Goal: Task Accomplishment & Management: Manage account settings

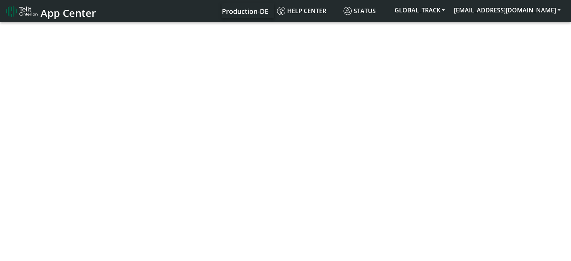
select select "1: 1"
select select "2: 6"
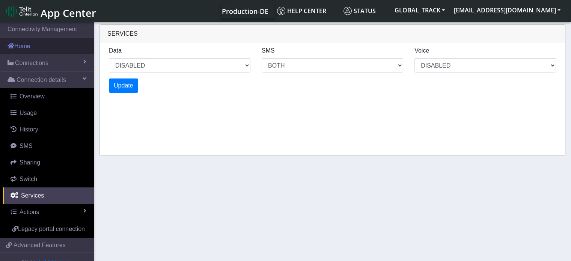
click at [35, 49] on link "Home" at bounding box center [47, 46] width 94 height 17
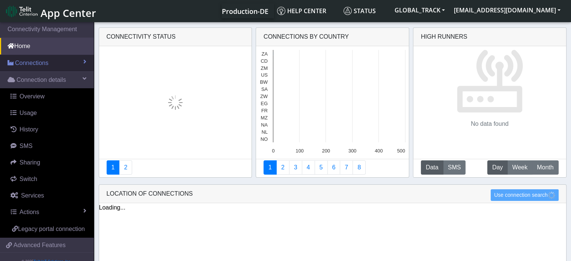
click at [44, 63] on span "Connections" at bounding box center [31, 63] width 33 height 9
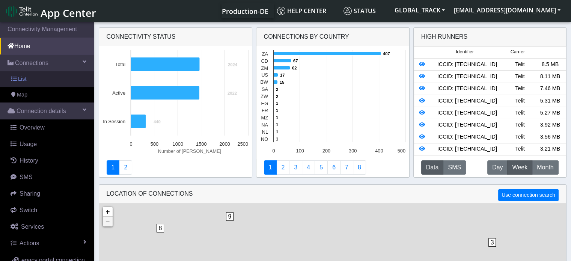
click at [55, 78] on link "List" at bounding box center [47, 79] width 94 height 16
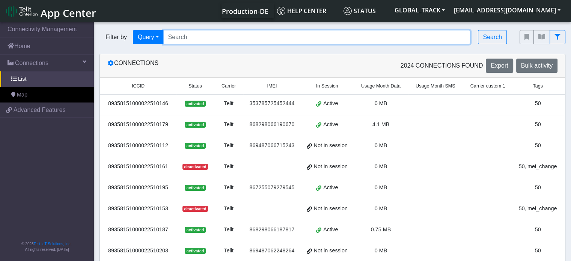
click at [175, 39] on input "Search..." at bounding box center [317, 37] width 308 height 14
click at [168, 41] on input "Search..." at bounding box center [317, 37] width 308 height 14
click at [172, 39] on input "Search..." at bounding box center [317, 37] width 308 height 14
click at [197, 44] on input "Search..." at bounding box center [317, 37] width 308 height 14
paste input "867255079269041"
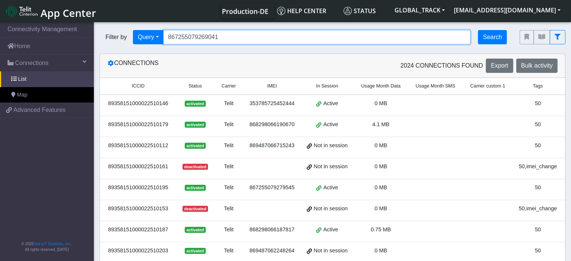
type input "867255079269041"
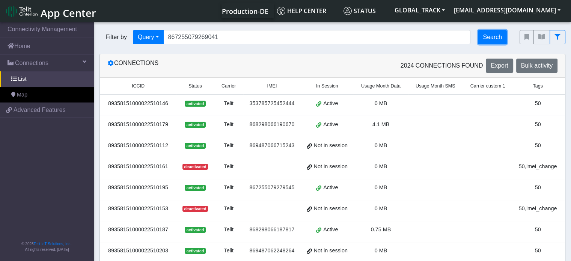
click at [499, 38] on button "Search" at bounding box center [492, 37] width 29 height 14
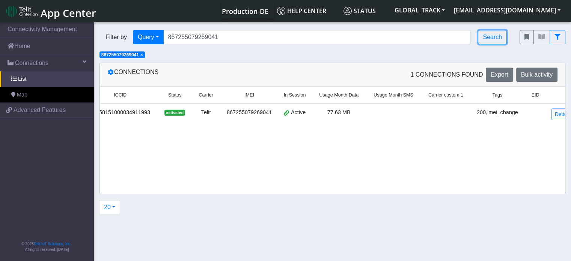
scroll to position [0, 18]
click at [551, 115] on link "Details" at bounding box center [562, 115] width 23 height 12
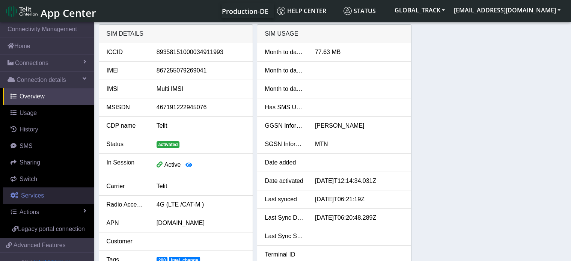
click at [43, 192] on link "Services" at bounding box center [48, 195] width 91 height 17
select select "1: 1"
select select "2: 6"
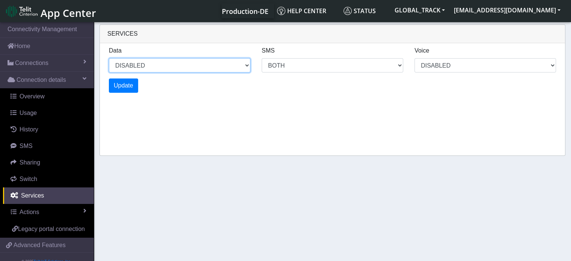
click at [153, 69] on select "ENABLED DISABLED" at bounding box center [180, 65] width 142 height 14
click at [109, 58] on select "ENABLED DISABLED" at bounding box center [180, 65] width 142 height 14
select select "2: 0"
select select "6: 6"
select select "1: 0"
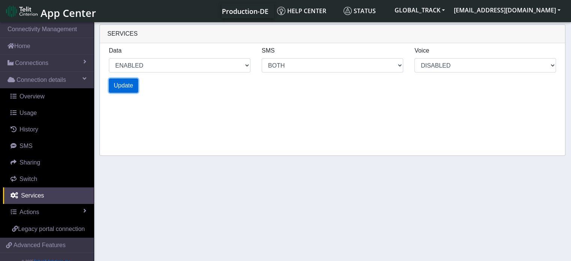
click at [126, 89] on span "Update" at bounding box center [124, 85] width 20 height 6
select select "6: 0"
select select "14: 6"
select select "3: 0"
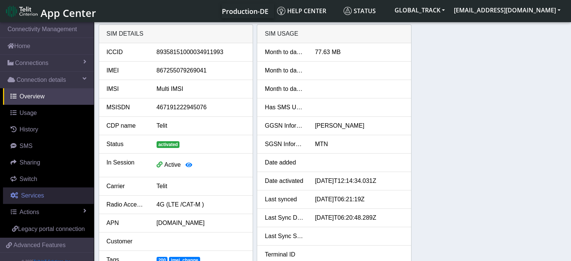
click at [45, 193] on link "Services" at bounding box center [48, 195] width 91 height 17
select select "2: 6"
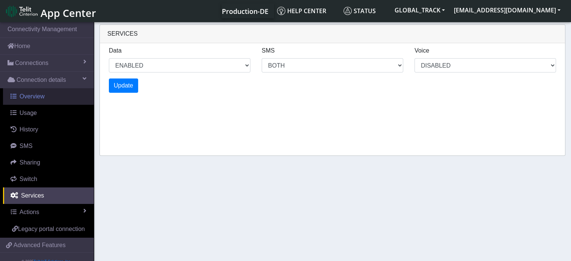
click at [47, 98] on link "Overview" at bounding box center [48, 96] width 91 height 17
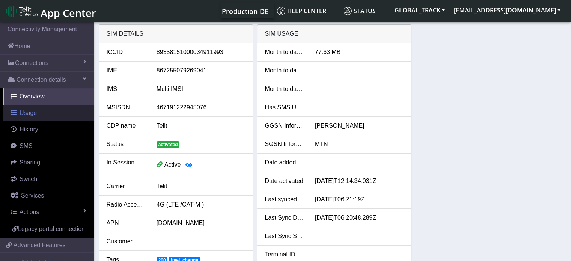
click at [40, 113] on link "Usage" at bounding box center [48, 113] width 91 height 17
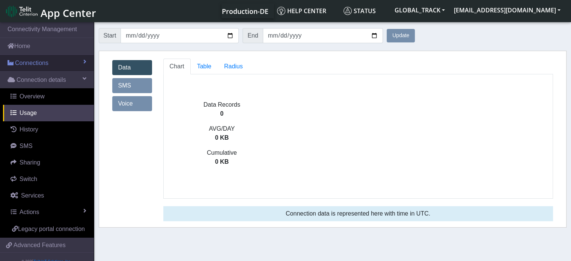
click at [47, 66] on span "Connections" at bounding box center [31, 63] width 33 height 9
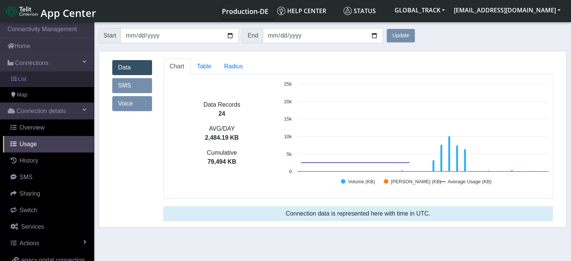
click at [50, 81] on link "List" at bounding box center [47, 79] width 94 height 16
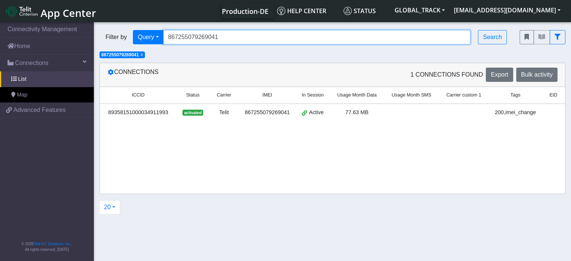
drag, startPoint x: 222, startPoint y: 40, endPoint x: 130, endPoint y: 39, distance: 92.4
click at [130, 39] on div "Filter by Query Query In Session Not connected Tags Country Operator 8672550792…" at bounding box center [304, 37] width 409 height 14
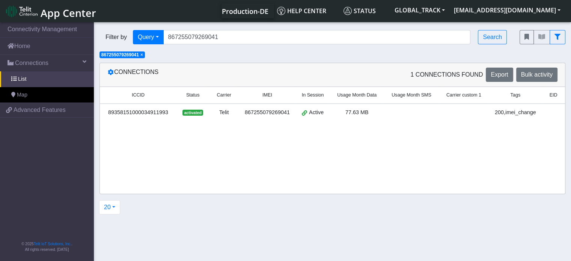
click at [143, 55] on span "×" at bounding box center [141, 54] width 3 height 5
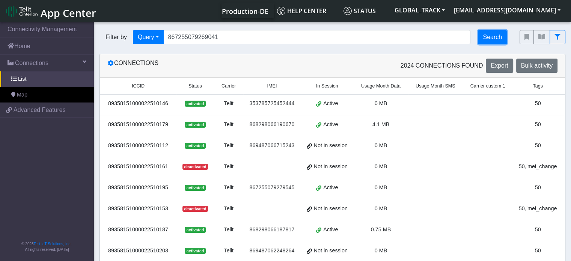
click at [498, 38] on button "Search" at bounding box center [492, 37] width 29 height 14
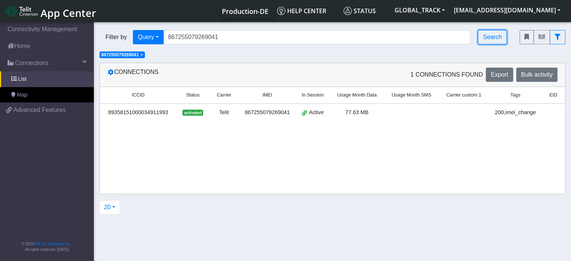
scroll to position [0, 24]
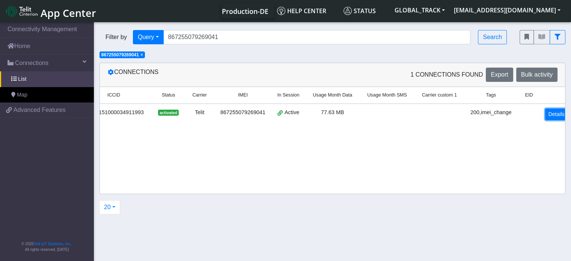
click at [546, 115] on link "Details" at bounding box center [556, 115] width 23 height 12
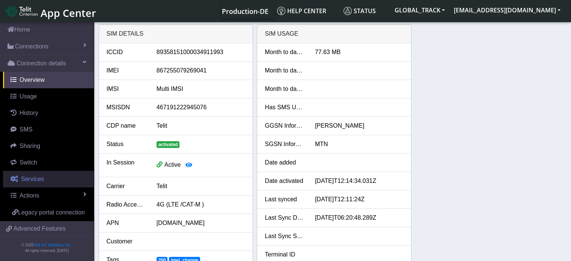
scroll to position [26, 0]
click at [46, 170] on link "Services" at bounding box center [48, 178] width 91 height 17
select select "2: 6"
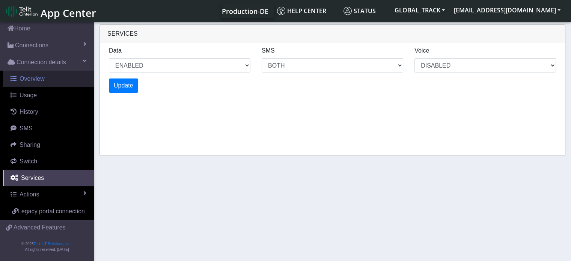
click at [30, 75] on span "Overview" at bounding box center [32, 78] width 25 height 6
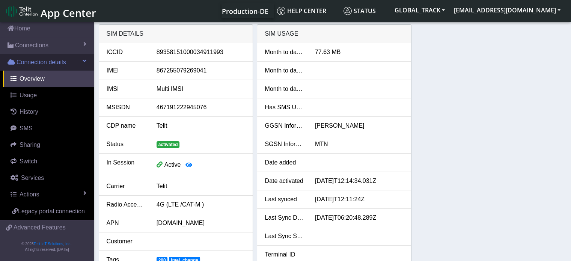
click at [65, 58] on span "Connection details" at bounding box center [42, 62] width 50 height 9
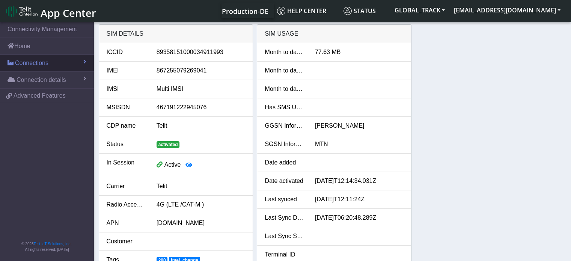
click at [51, 61] on link "Connections" at bounding box center [47, 63] width 94 height 17
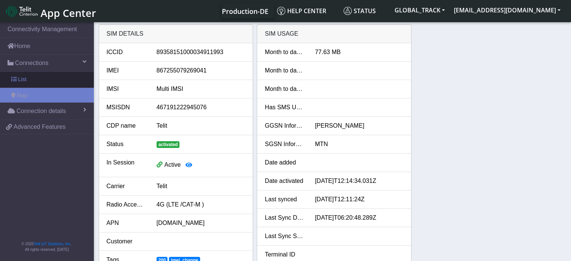
click at [47, 74] on link "List" at bounding box center [47, 80] width 94 height 16
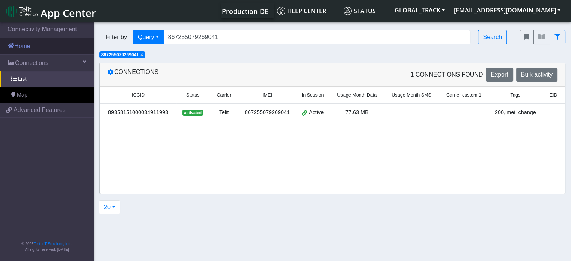
click at [52, 52] on link "Home" at bounding box center [47, 46] width 94 height 17
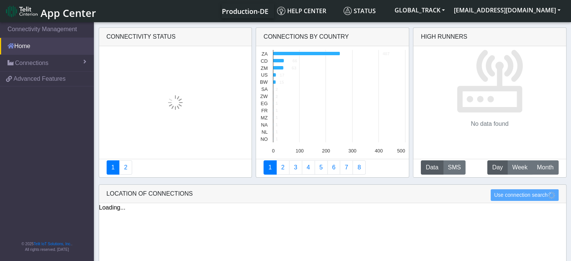
click at [69, 54] on link "Home" at bounding box center [47, 46] width 94 height 17
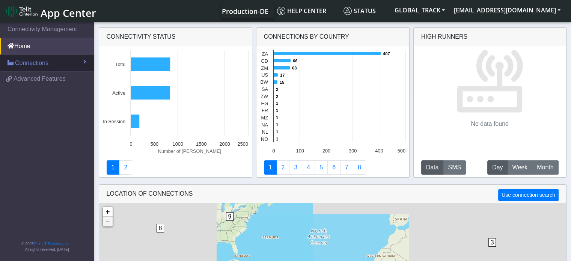
click at [62, 68] on link "Connections" at bounding box center [47, 63] width 94 height 17
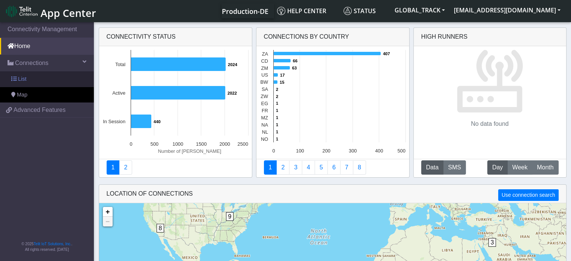
click at [54, 78] on link "List" at bounding box center [47, 79] width 94 height 16
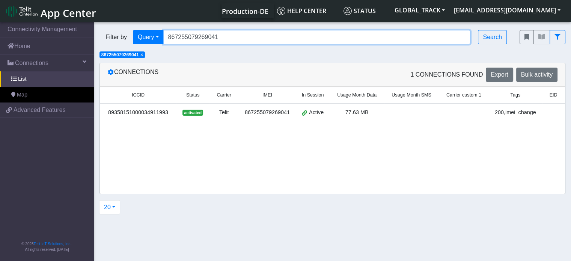
drag, startPoint x: 233, startPoint y: 34, endPoint x: 109, endPoint y: 50, distance: 124.5
click at [109, 50] on div "Filter by Query Query In Session Not connected Tags Country Operator 8672550792…" at bounding box center [304, 37] width 420 height 26
paste input "864011062512993"
type input "864011062512993"
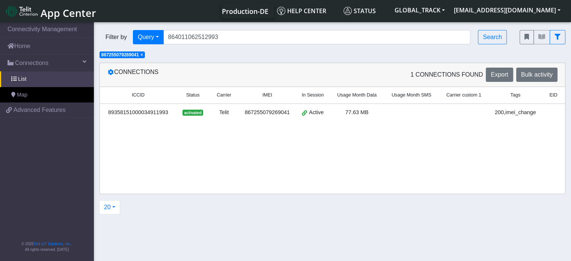
click at [141, 56] on span "×" at bounding box center [141, 54] width 3 height 5
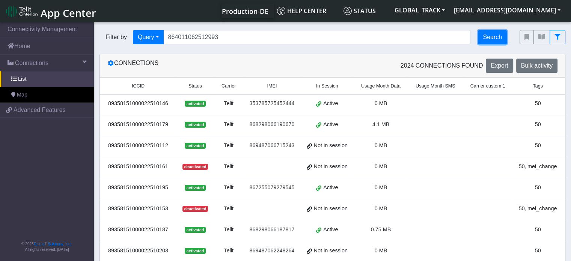
click at [496, 36] on button "Search" at bounding box center [492, 37] width 29 height 14
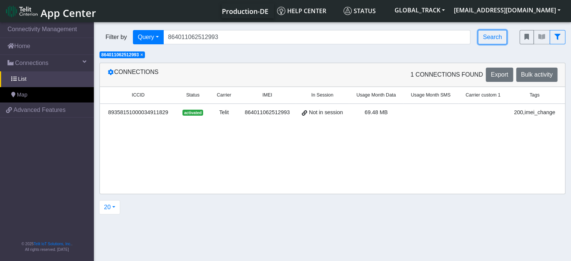
scroll to position [0, 44]
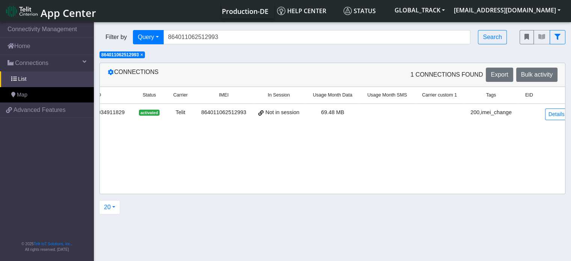
click at [558, 121] on td "Details" at bounding box center [557, 114] width 32 height 21
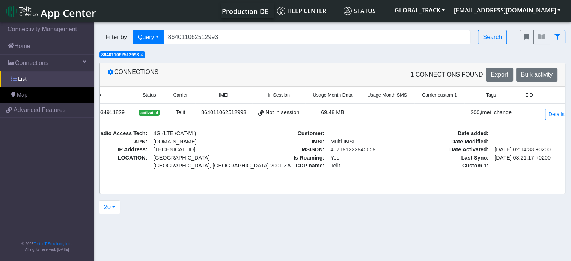
click at [39, 75] on link "List" at bounding box center [47, 79] width 94 height 16
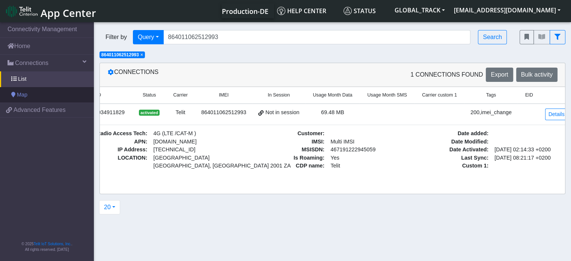
click at [35, 93] on link "Map" at bounding box center [47, 95] width 94 height 16
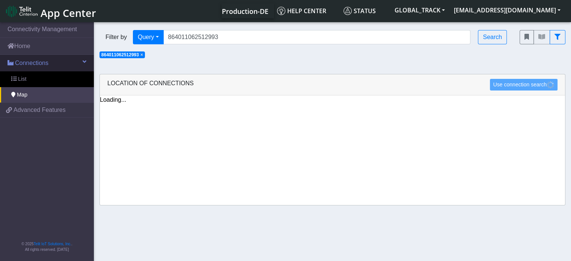
click at [35, 63] on span "Connections" at bounding box center [31, 63] width 33 height 9
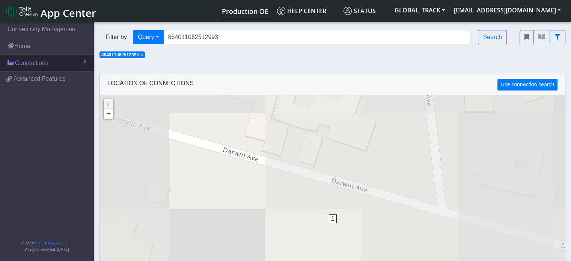
click at [36, 62] on span "Connections" at bounding box center [31, 63] width 33 height 9
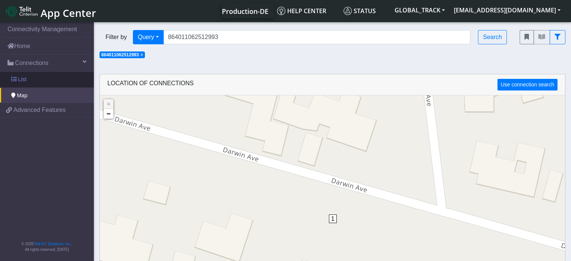
click at [36, 84] on link "List" at bounding box center [47, 80] width 94 height 16
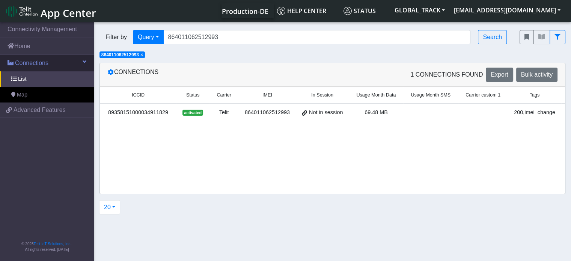
click at [47, 57] on link "Connections" at bounding box center [47, 63] width 94 height 17
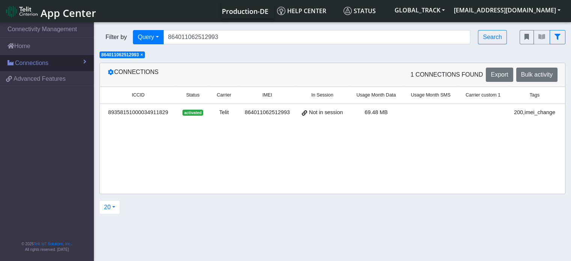
click at [47, 61] on span "Connections" at bounding box center [31, 63] width 33 height 9
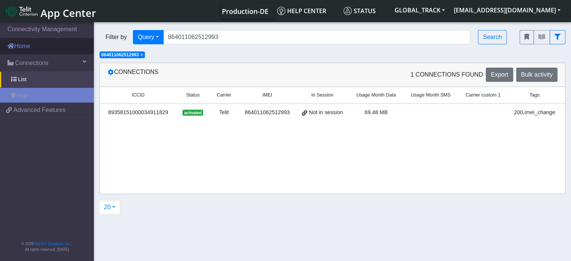
click at [45, 49] on link "Home" at bounding box center [47, 46] width 94 height 17
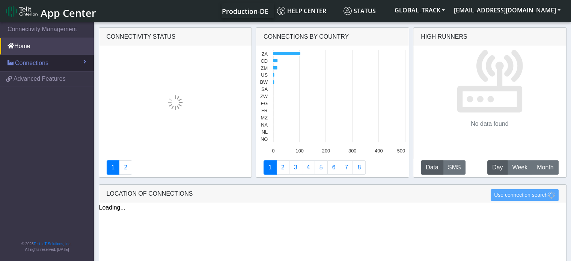
click at [49, 59] on link "Connections" at bounding box center [47, 63] width 94 height 17
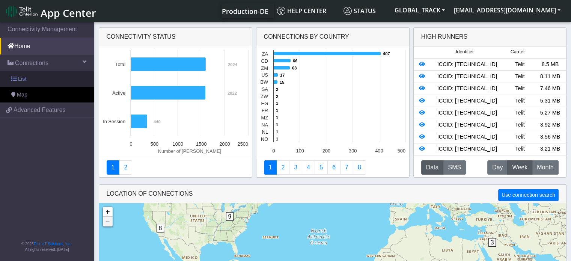
click at [36, 81] on link "List" at bounding box center [47, 79] width 94 height 16
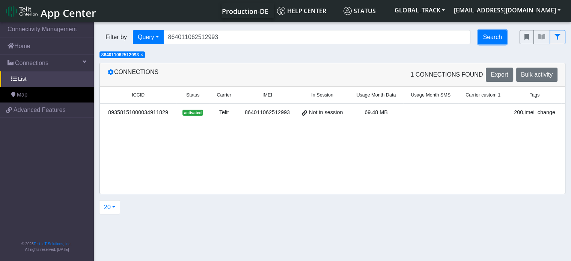
click at [489, 41] on button "Search" at bounding box center [492, 37] width 29 height 14
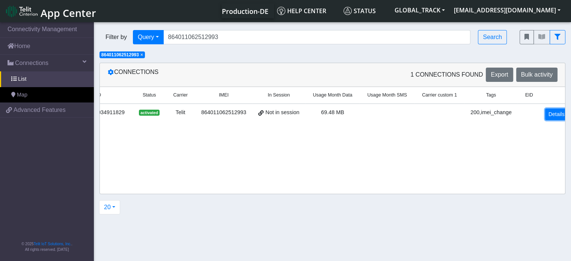
click at [545, 117] on link "Details" at bounding box center [556, 115] width 23 height 12
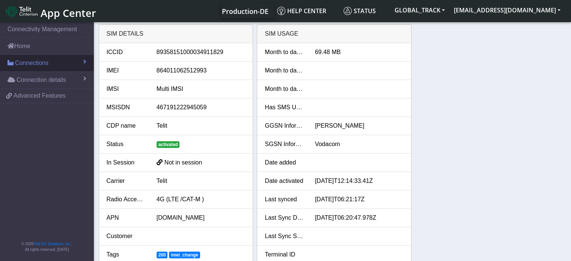
click at [44, 63] on span "Connections" at bounding box center [31, 63] width 33 height 9
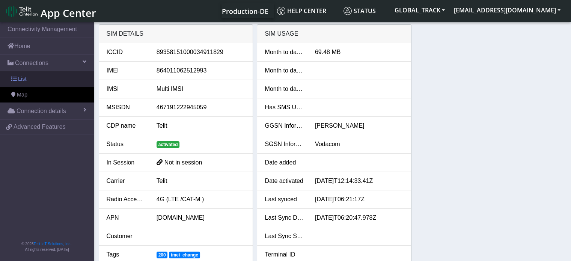
click at [48, 80] on link "List" at bounding box center [47, 79] width 94 height 16
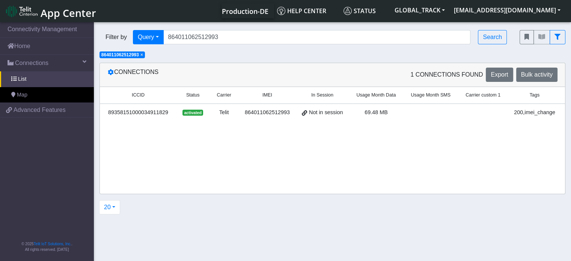
scroll to position [0, 44]
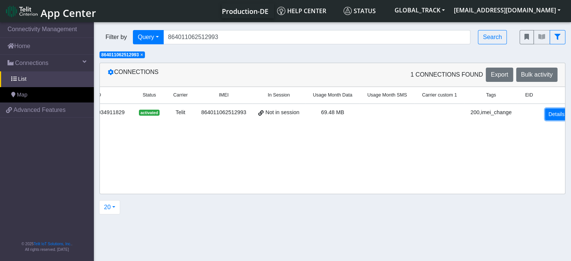
click at [549, 113] on link "Details" at bounding box center [556, 115] width 23 height 12
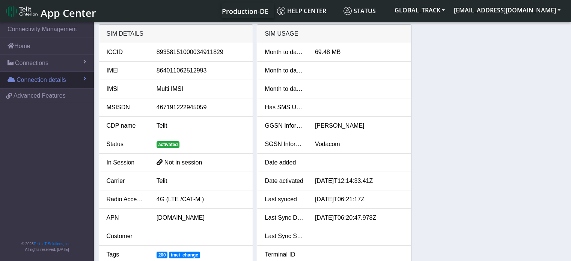
click at [74, 82] on link "Connection details" at bounding box center [47, 80] width 94 height 17
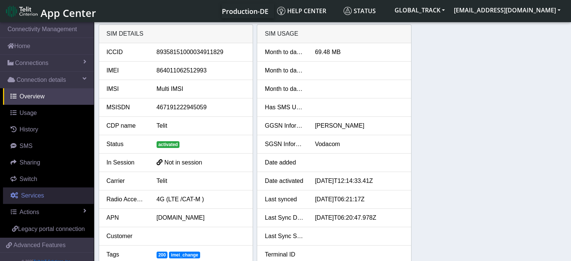
click at [44, 193] on link "Services" at bounding box center [48, 195] width 91 height 17
select select "1: 1"
select select "2: 6"
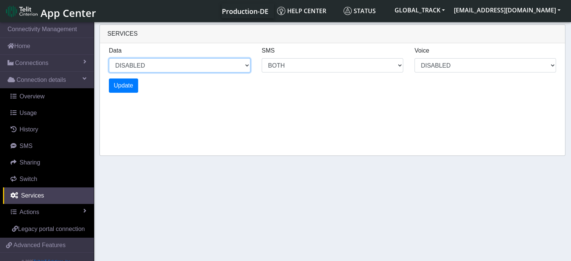
click at [151, 66] on select "ENABLED DISABLED" at bounding box center [180, 65] width 142 height 14
click at [109, 58] on select "ENABLED DISABLED" at bounding box center [180, 65] width 142 height 14
select select "2: 0"
select select "6: 6"
select select "1: 0"
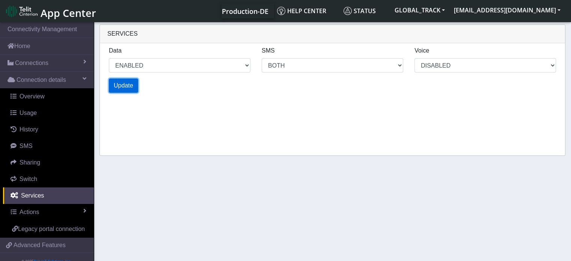
click at [126, 90] on button "Update" at bounding box center [123, 85] width 29 height 14
select select "6: 0"
select select "14: 6"
select select "3: 0"
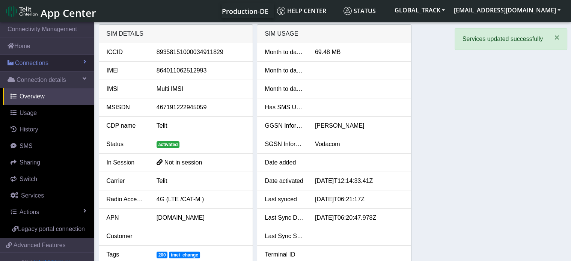
click at [63, 65] on link "Connections" at bounding box center [47, 63] width 94 height 17
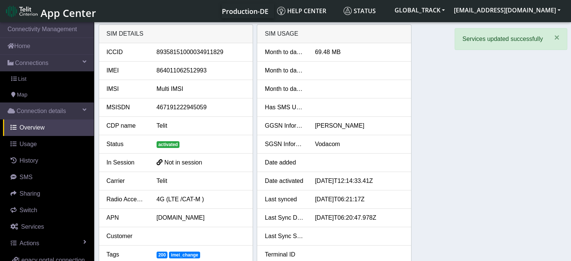
click at [185, 71] on div "864011062512993" at bounding box center [201, 70] width 100 height 9
copy div "864011062512993"
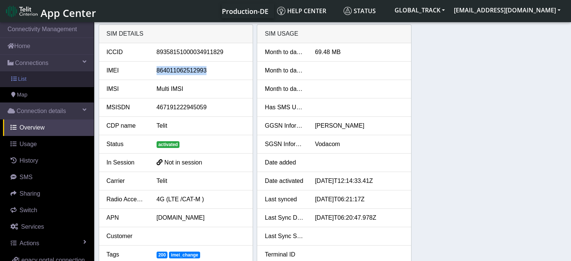
click at [48, 80] on link "List" at bounding box center [47, 79] width 94 height 16
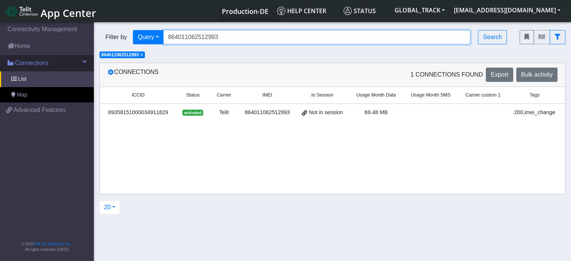
drag, startPoint x: 221, startPoint y: 38, endPoint x: 71, endPoint y: 55, distance: 150.8
click at [71, 55] on section "Connectivity Management Home Connections List Map a2b5866ee0ba734c7c7c71337ae35…" at bounding box center [285, 142] width 571 height 243
paste input "7255079262806"
type input "867255079262806"
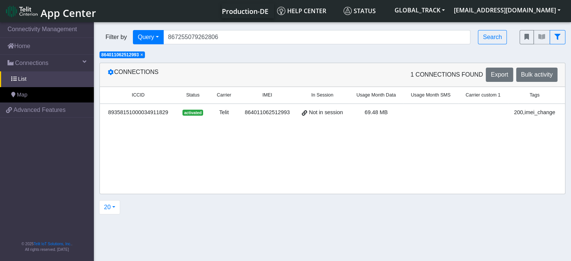
click at [143, 57] on span "×" at bounding box center [141, 54] width 3 height 5
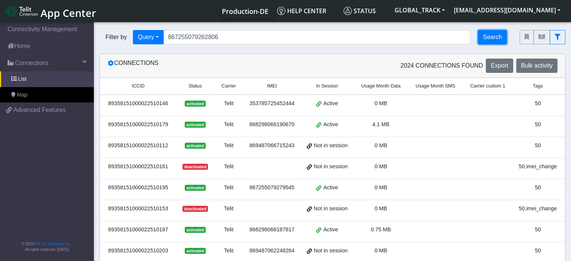
click at [483, 43] on button "Search" at bounding box center [492, 37] width 29 height 14
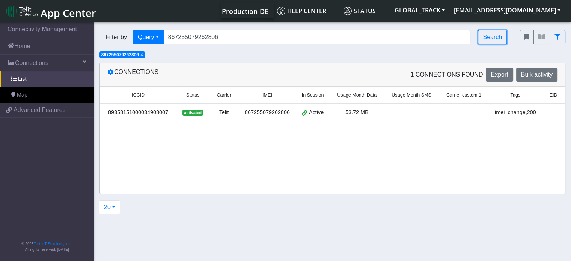
scroll to position [0, 24]
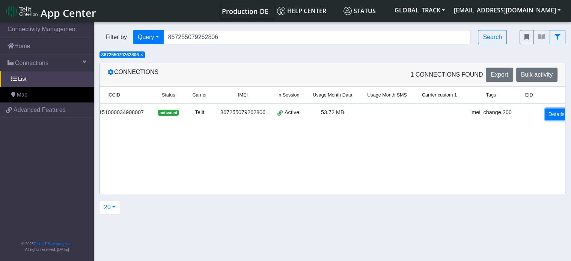
click at [545, 113] on link "Details" at bounding box center [556, 115] width 23 height 12
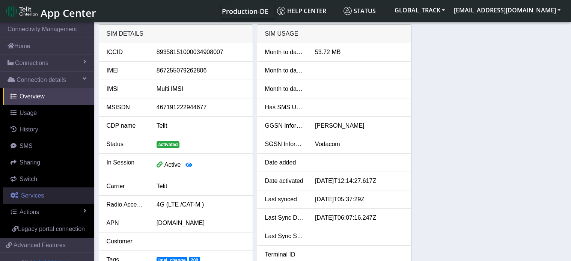
click at [32, 195] on span "Services" at bounding box center [32, 195] width 23 height 6
select select "1: 1"
select select "2: 6"
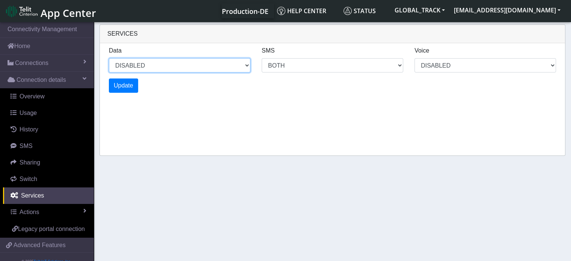
click at [144, 72] on select "ENABLED DISABLED" at bounding box center [180, 65] width 142 height 14
click at [109, 58] on select "ENABLED DISABLED" at bounding box center [180, 65] width 142 height 14
click at [144, 69] on select "ENABLED DISABLED" at bounding box center [180, 65] width 142 height 14
click at [109, 58] on select "ENABLED DISABLED" at bounding box center [180, 65] width 142 height 14
select select "2: 0"
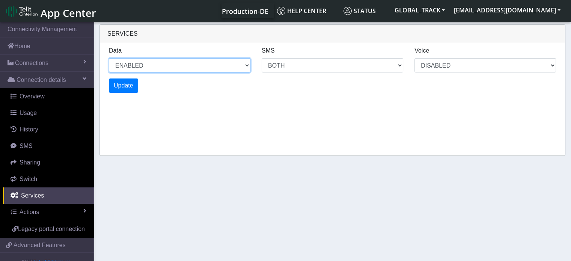
select select "6: 6"
select select "1: 0"
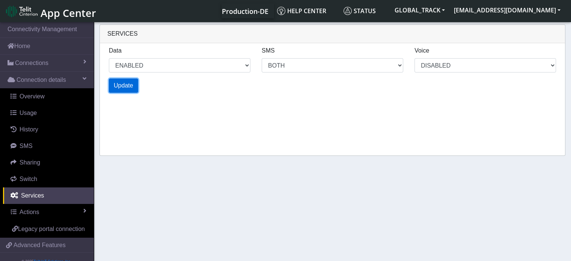
click at [120, 89] on span "Update" at bounding box center [124, 85] width 20 height 6
select select "6: 0"
select select "14: 6"
select select "3: 0"
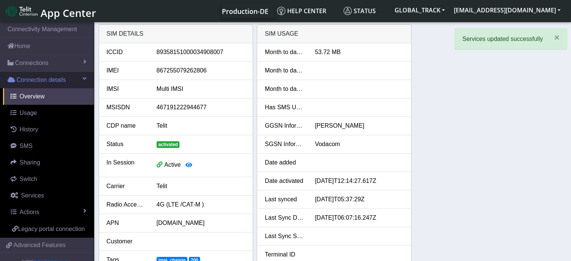
click at [56, 80] on span "Connection details" at bounding box center [42, 79] width 50 height 9
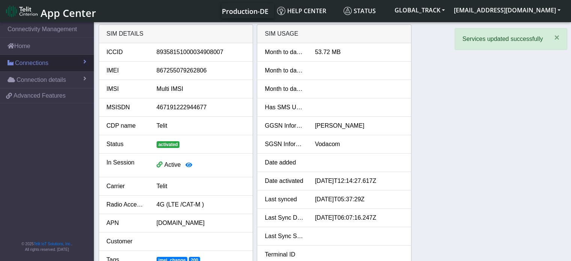
click at [59, 62] on link "Connections" at bounding box center [47, 63] width 94 height 17
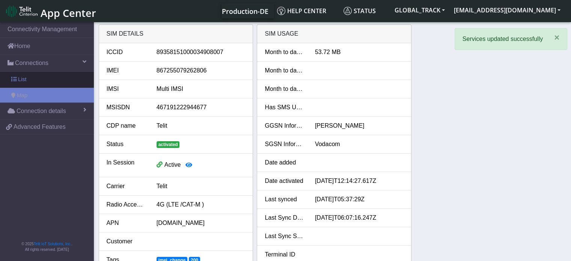
click at [47, 83] on link "List" at bounding box center [47, 80] width 94 height 16
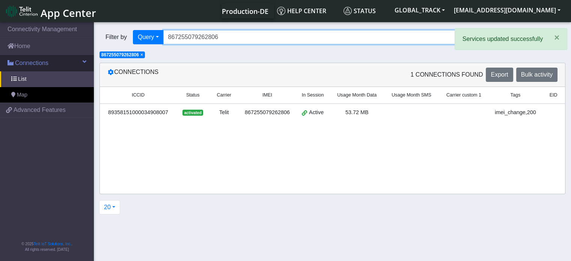
drag, startPoint x: 222, startPoint y: 39, endPoint x: 87, endPoint y: 54, distance: 136.1
click at [87, 54] on section "Connectivity Management Home Connections List Map a2b5866ee0ba734c7c7c71337ae35…" at bounding box center [285, 142] width 571 height 243
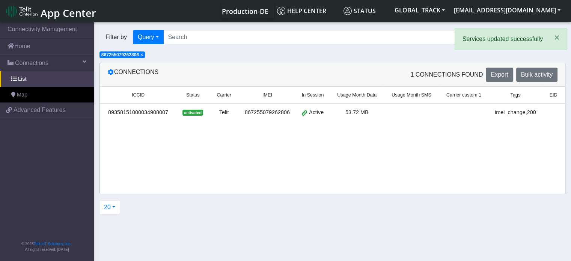
click at [143, 56] on span "×" at bounding box center [141, 54] width 3 height 5
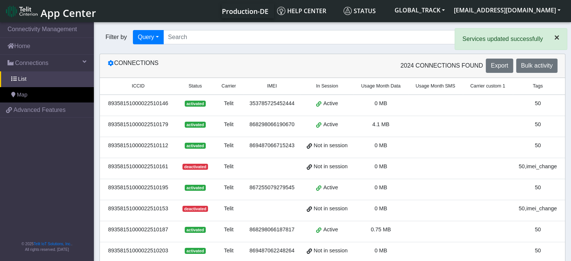
click at [557, 39] on span "×" at bounding box center [556, 37] width 5 height 10
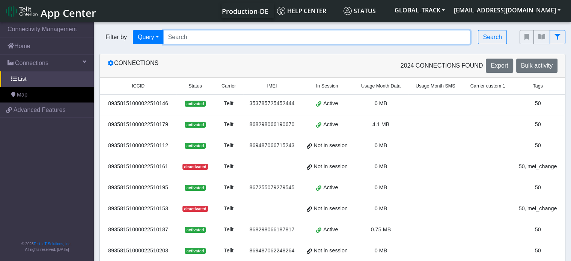
click at [241, 38] on input "Search..." at bounding box center [317, 37] width 308 height 14
paste input "867255079274223"
type input "867255079274223"
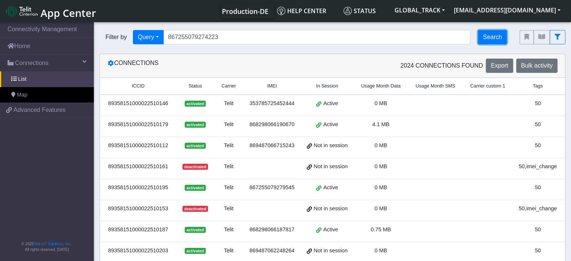
click at [497, 36] on button "Search" at bounding box center [492, 37] width 29 height 14
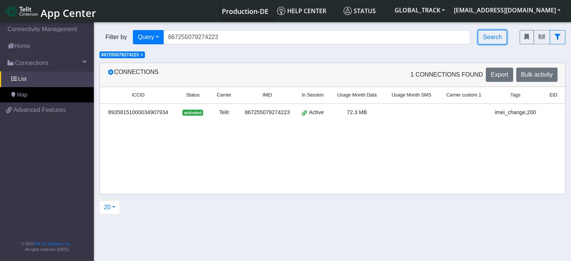
scroll to position [0, 24]
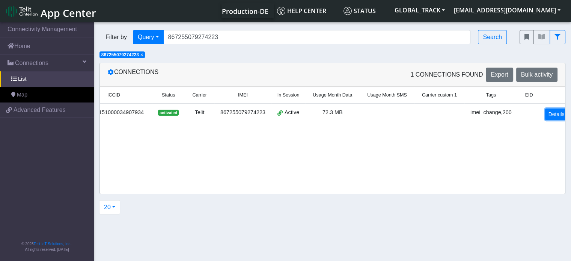
click at [545, 118] on link "Details" at bounding box center [556, 115] width 23 height 12
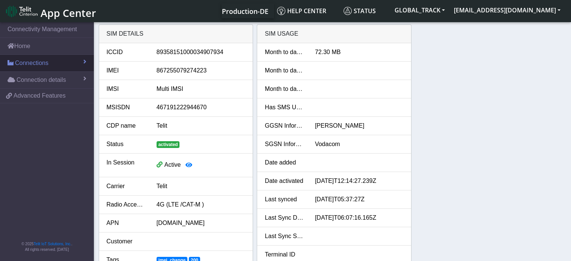
click at [57, 65] on link "Connections" at bounding box center [47, 63] width 94 height 17
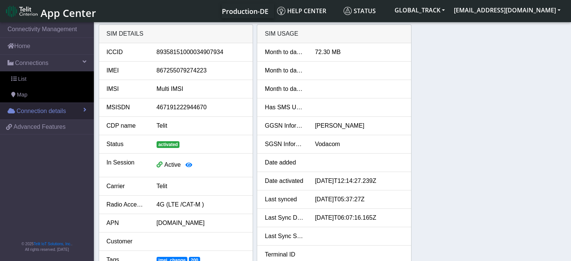
click at [65, 105] on link "Connection details" at bounding box center [47, 111] width 94 height 17
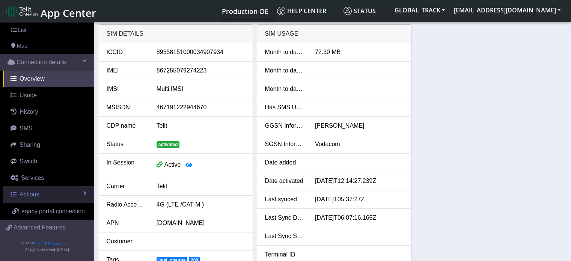
scroll to position [57, 0]
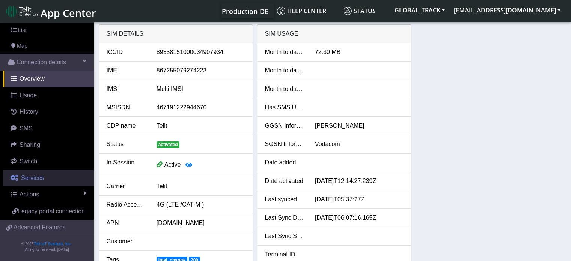
click at [41, 175] on span "Services" at bounding box center [32, 178] width 23 height 6
select select "1: 1"
select select "2: 6"
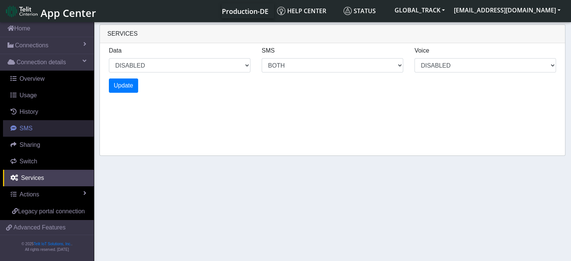
scroll to position [26, 0]
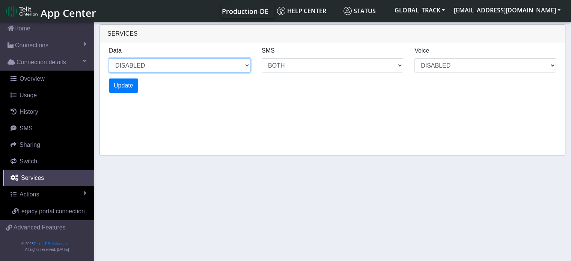
click at [127, 68] on select "ENABLED DISABLED" at bounding box center [180, 65] width 142 height 14
click at [109, 58] on select "ENABLED DISABLED" at bounding box center [180, 65] width 142 height 14
select select "2: 0"
select select "6: 6"
select select "1: 0"
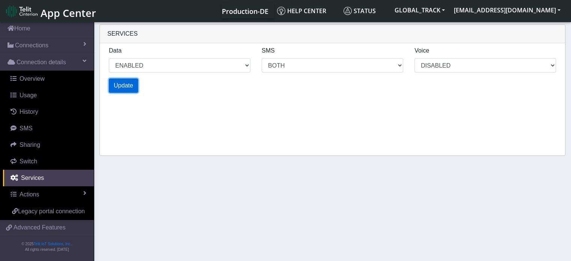
select select "4: 0"
select select "10: 6"
select select "2: 0"
click at [129, 86] on span "Update" at bounding box center [124, 85] width 20 height 6
select select "6: 0"
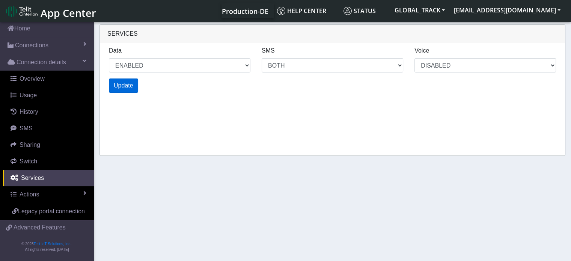
select select "14: 6"
select select "3: 0"
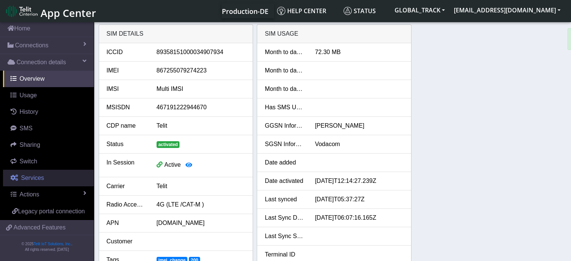
click at [44, 170] on link "Services" at bounding box center [48, 178] width 91 height 17
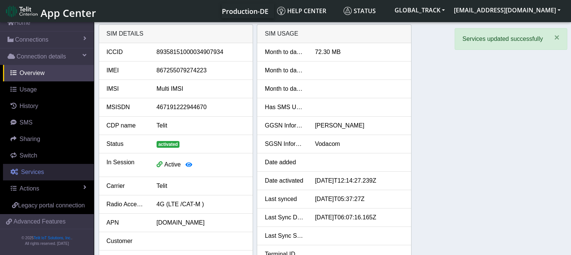
select select "2: 6"
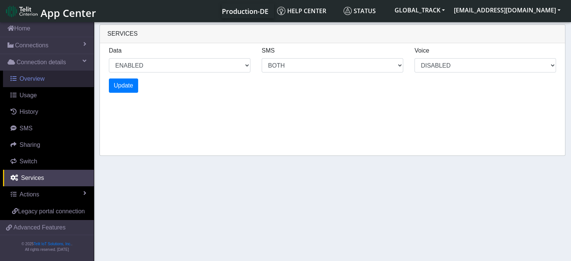
drag, startPoint x: 43, startPoint y: 71, endPoint x: 50, endPoint y: 70, distance: 6.4
click at [43, 75] on span "Overview" at bounding box center [32, 78] width 25 height 6
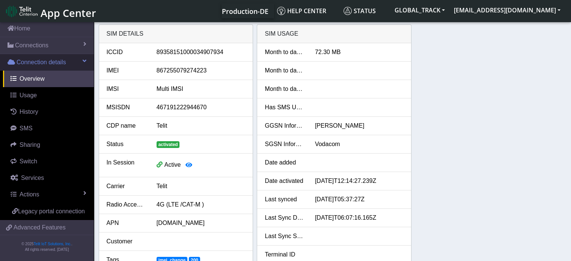
click at [61, 58] on span "Connection details" at bounding box center [42, 62] width 50 height 9
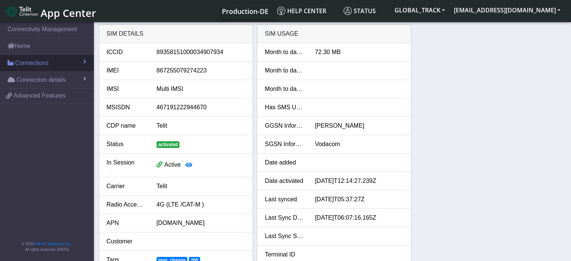
click at [60, 56] on link "Connections" at bounding box center [47, 63] width 94 height 17
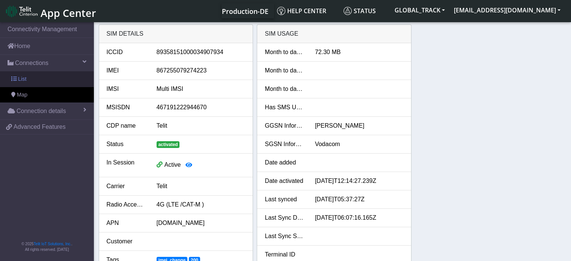
click at [46, 82] on link "List" at bounding box center [47, 79] width 94 height 16
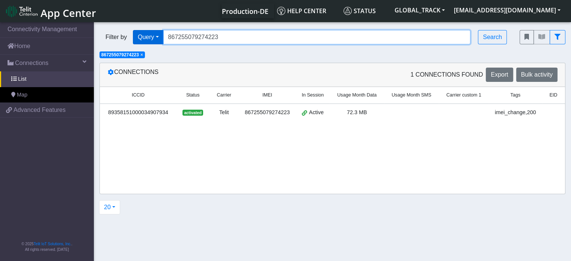
drag, startPoint x: 228, startPoint y: 33, endPoint x: 149, endPoint y: 39, distance: 79.9
click at [149, 39] on div "Filter by Query Query In Session Not connected Tags Country Operator 8672550792…" at bounding box center [304, 37] width 409 height 14
paste input "62806"
type input "867255079262806"
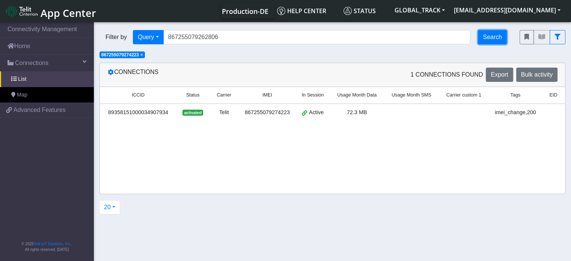
click at [492, 36] on button "Search" at bounding box center [492, 37] width 29 height 14
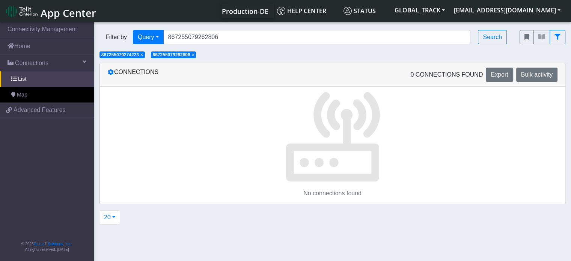
click at [145, 55] on span "× 867255079274223" at bounding box center [122, 54] width 45 height 7
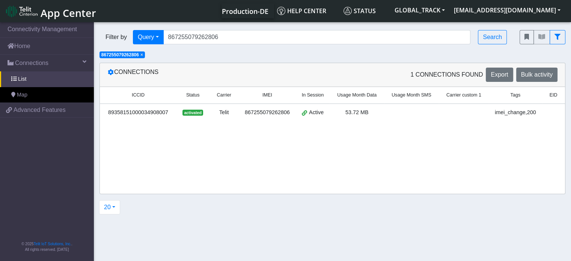
scroll to position [0, 24]
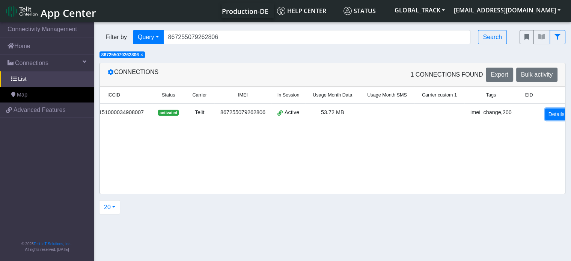
click at [545, 115] on link "Details" at bounding box center [556, 115] width 23 height 12
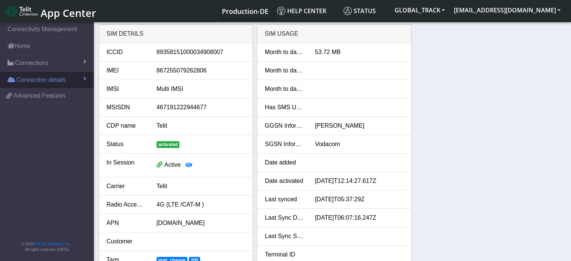
click at [56, 75] on span "Connection details" at bounding box center [42, 79] width 50 height 9
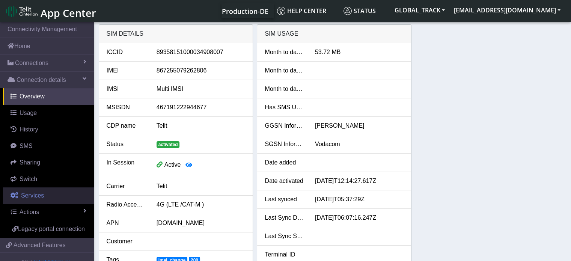
click at [42, 192] on span "Services" at bounding box center [32, 195] width 23 height 6
select select "2: 6"
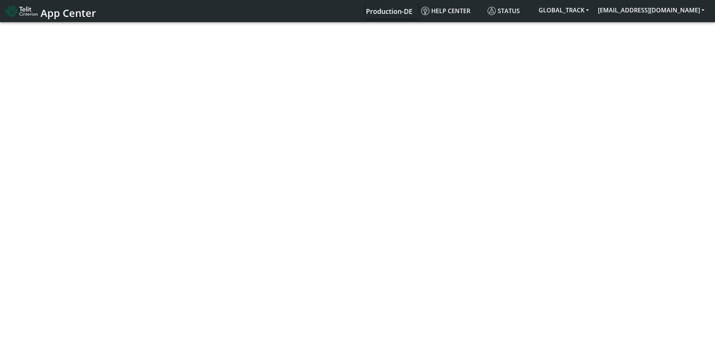
select select "1: 1"
select select "2: 6"
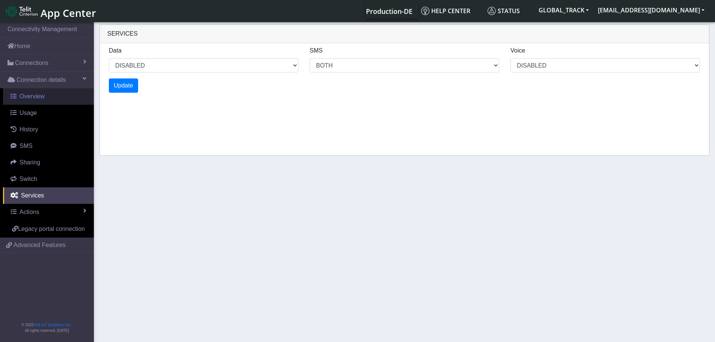
click at [48, 97] on link "Overview" at bounding box center [48, 96] width 91 height 17
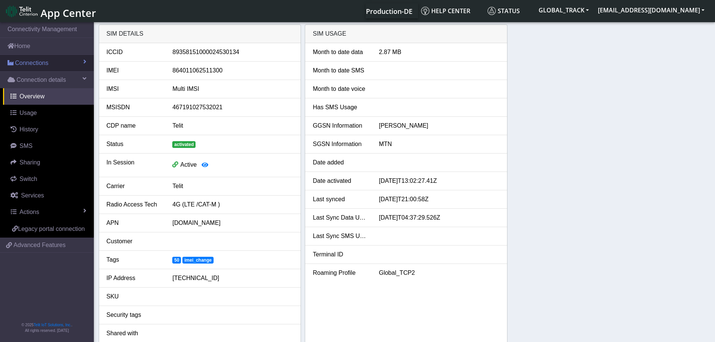
click at [50, 66] on link "Connections" at bounding box center [47, 63] width 94 height 17
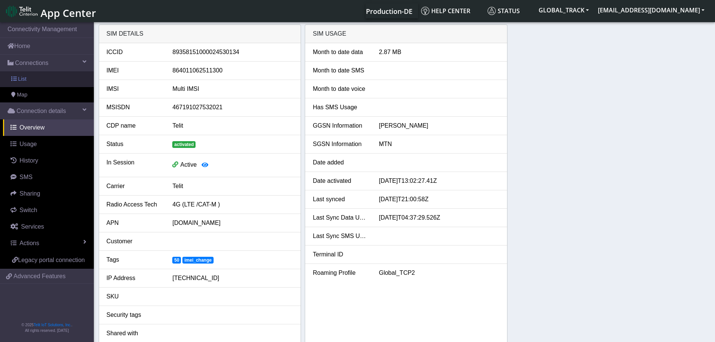
click at [41, 81] on link "List" at bounding box center [47, 79] width 94 height 16
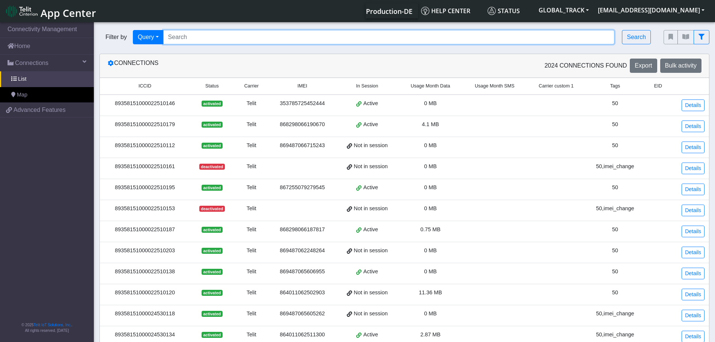
click at [194, 41] on input "Search..." at bounding box center [389, 37] width 452 height 14
paste input "867255079271278"
type input "867255079271278"
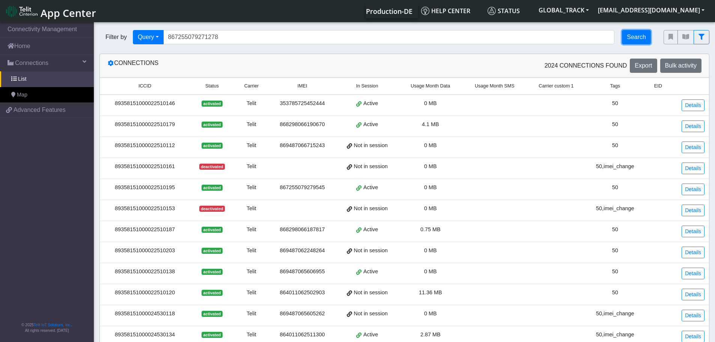
click at [634, 37] on button "Search" at bounding box center [636, 37] width 29 height 14
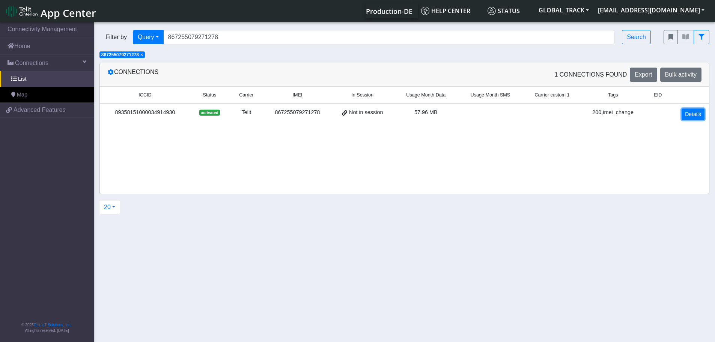
click at [702, 112] on link "Details" at bounding box center [693, 115] width 23 height 12
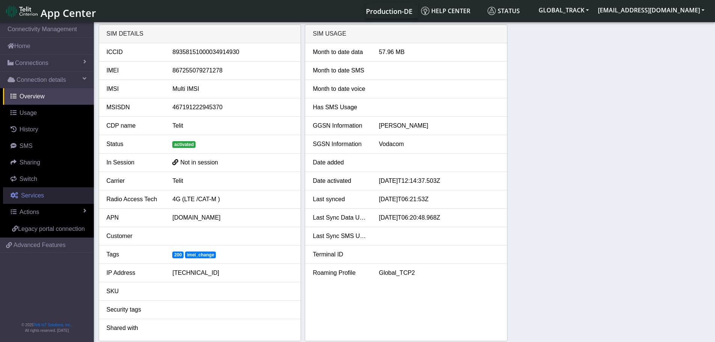
click at [47, 193] on link "Services" at bounding box center [48, 195] width 91 height 17
select select "1: 1"
select select "2: 6"
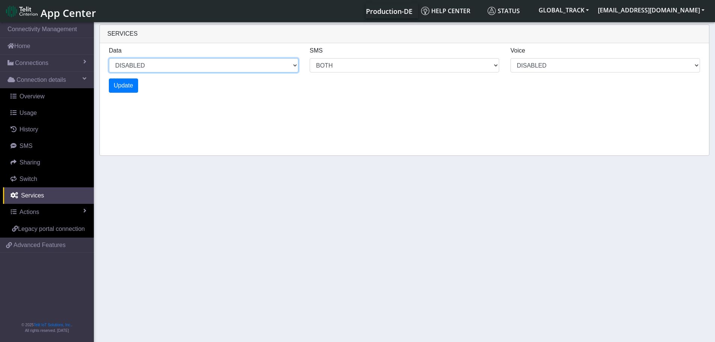
drag, startPoint x: 171, startPoint y: 63, endPoint x: 163, endPoint y: 68, distance: 10.1
click at [171, 63] on select "ENABLED DISABLED" at bounding box center [204, 65] width 190 height 14
click at [109, 58] on select "ENABLED DISABLED" at bounding box center [204, 65] width 190 height 14
select select "2: 0"
select select "6: 6"
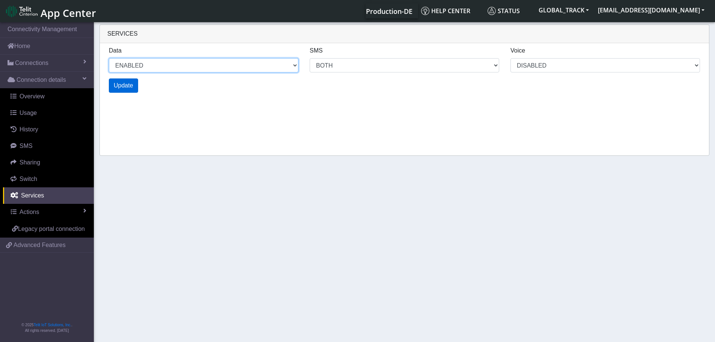
select select "1: 0"
click at [123, 88] on span "Update" at bounding box center [124, 85] width 20 height 6
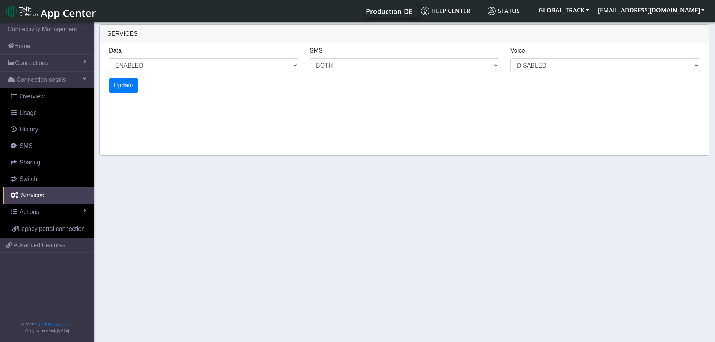
select select "6: 0"
select select "14: 6"
select select "3: 0"
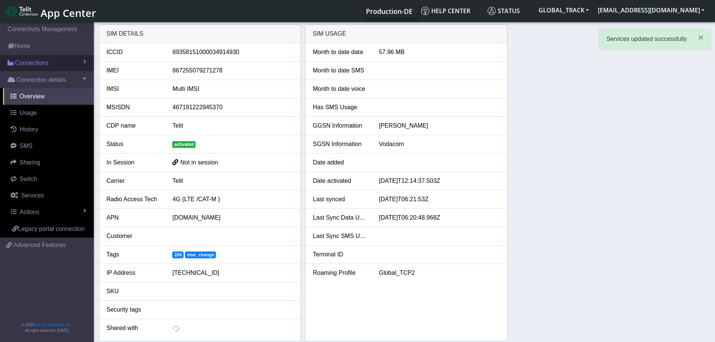
click at [54, 65] on link "Connections" at bounding box center [47, 63] width 94 height 17
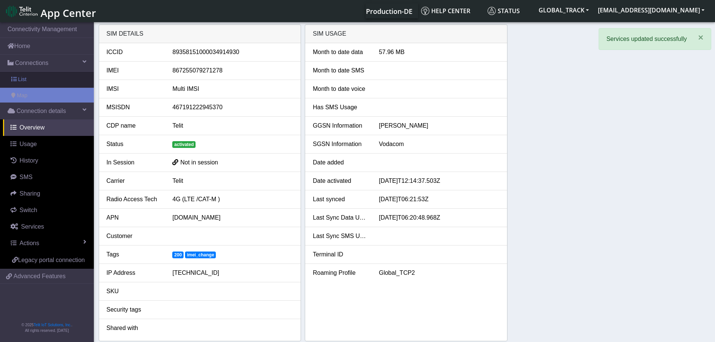
click at [45, 82] on link "List" at bounding box center [47, 80] width 94 height 16
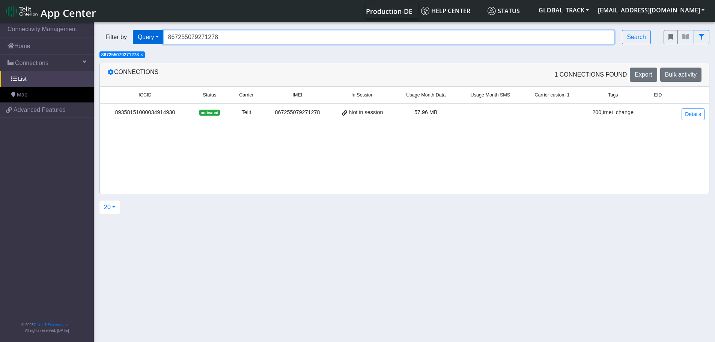
drag, startPoint x: 227, startPoint y: 40, endPoint x: 145, endPoint y: 41, distance: 82.2
click at [145, 41] on div "Filter by Query Query In Session Not connected Tags Country Operator 8672550792…" at bounding box center [376, 37] width 553 height 14
paste input "3977"
paste input "864011062510872"
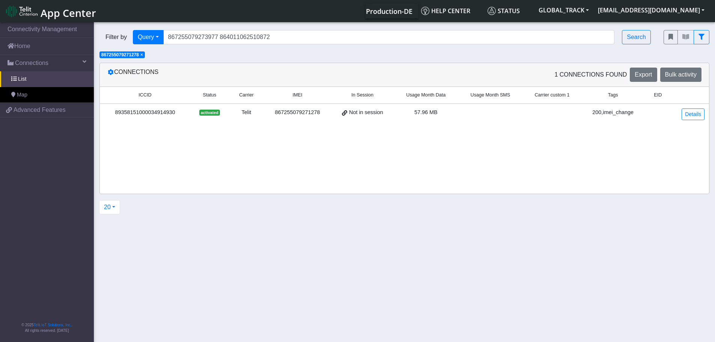
click at [143, 57] on span "×" at bounding box center [141, 54] width 3 height 5
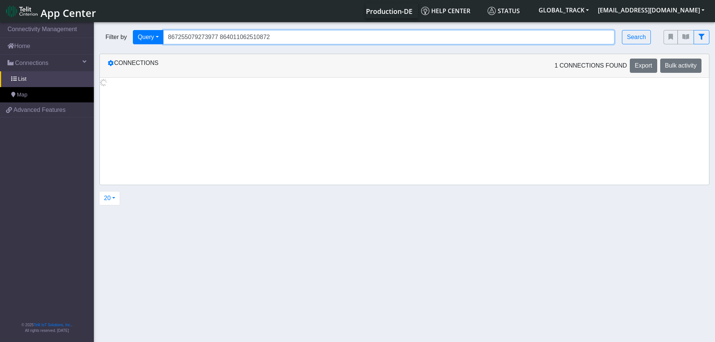
click at [300, 36] on input "867255079273977 864011062510872" at bounding box center [389, 37] width 452 height 14
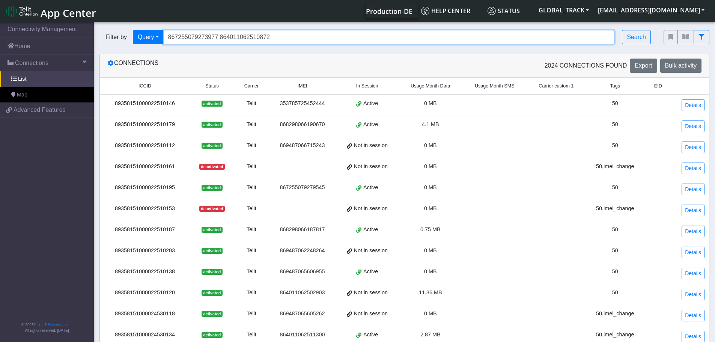
paste input "864011062502952"
type input "867255079273977 864011062510872 864011062502952"
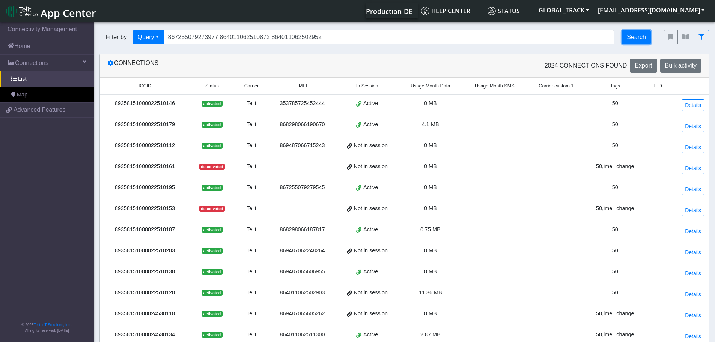
click at [636, 37] on button "Search" at bounding box center [636, 37] width 29 height 14
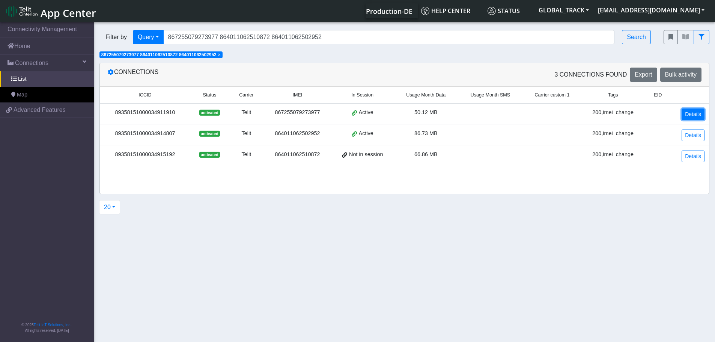
click at [690, 116] on link "Details" at bounding box center [693, 115] width 23 height 12
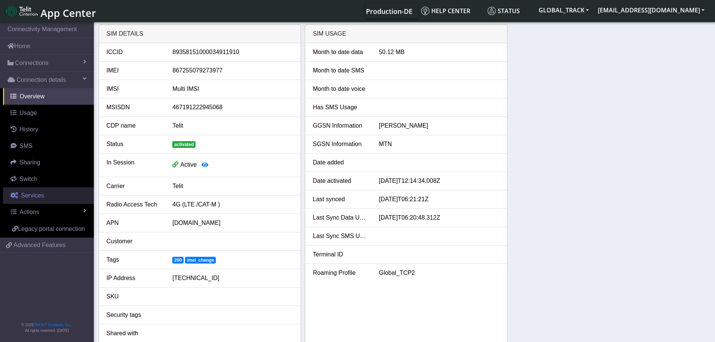
click at [61, 197] on link "Services" at bounding box center [48, 195] width 91 height 17
select select "1: 1"
select select "2: 6"
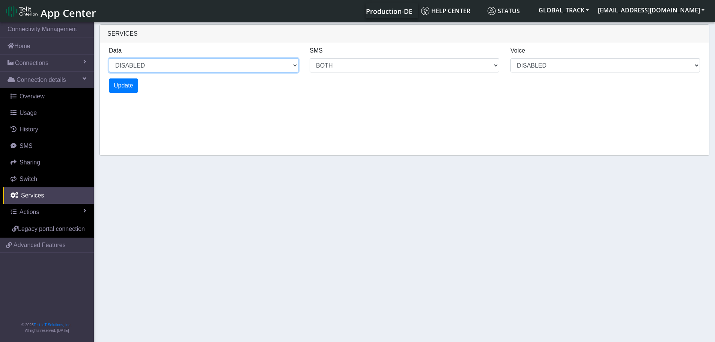
drag, startPoint x: 168, startPoint y: 65, endPoint x: 163, endPoint y: 69, distance: 6.4
click at [168, 65] on select "ENABLED DISABLED" at bounding box center [204, 65] width 190 height 14
click at [109, 58] on select "ENABLED DISABLED" at bounding box center [204, 65] width 190 height 14
select select "2: 0"
select select "6: 6"
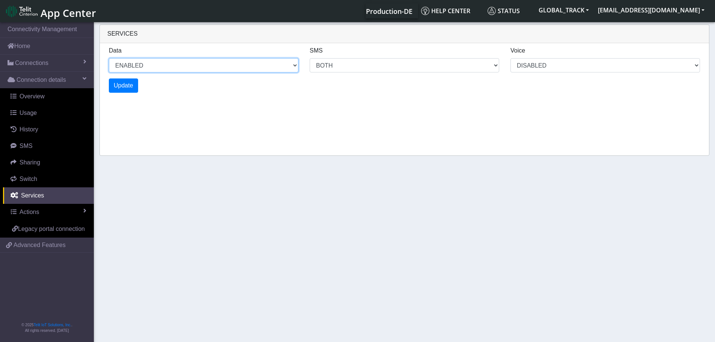
select select "1: 0"
select select "4: 0"
select select "10: 6"
select select "2: 0"
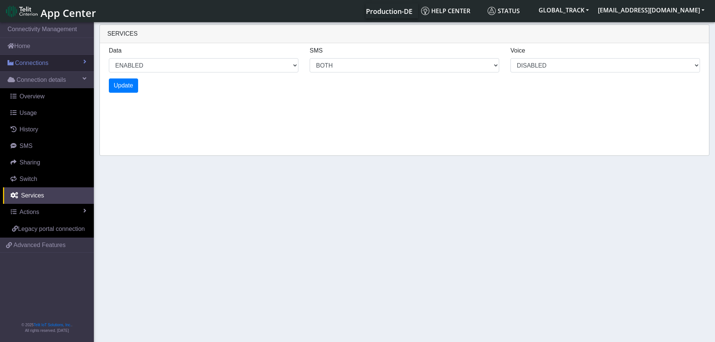
click at [59, 69] on link "Connections" at bounding box center [47, 63] width 94 height 17
select select "6: 0"
select select "14: 6"
select select "3: 0"
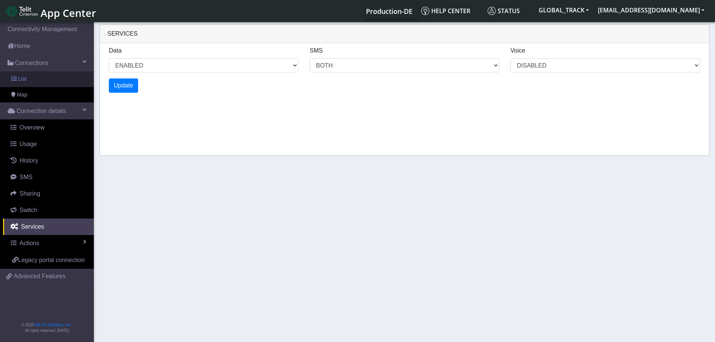
click at [31, 82] on link "List" at bounding box center [47, 79] width 94 height 16
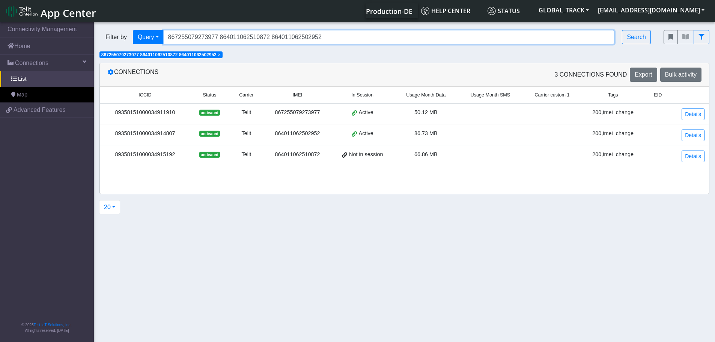
click at [332, 38] on input "867255079273977 864011062510872 864011062502952" at bounding box center [389, 37] width 452 height 14
paste input "864011062509445"
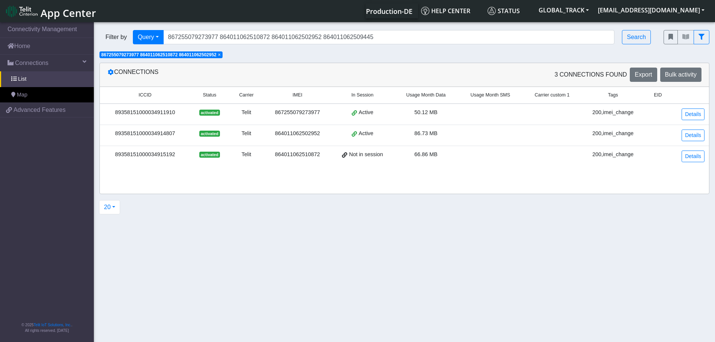
click at [221, 56] on span "×" at bounding box center [219, 54] width 3 height 5
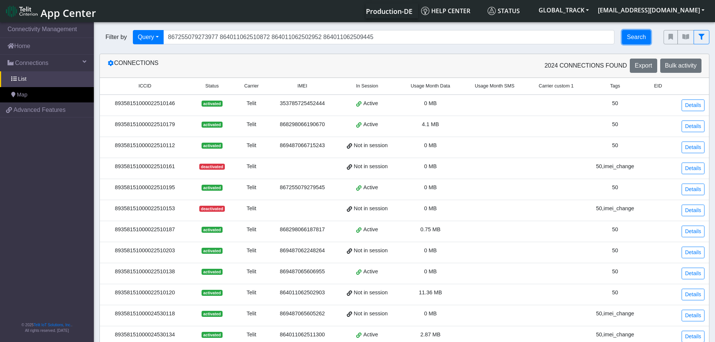
click at [641, 34] on button "Search" at bounding box center [636, 37] width 29 height 14
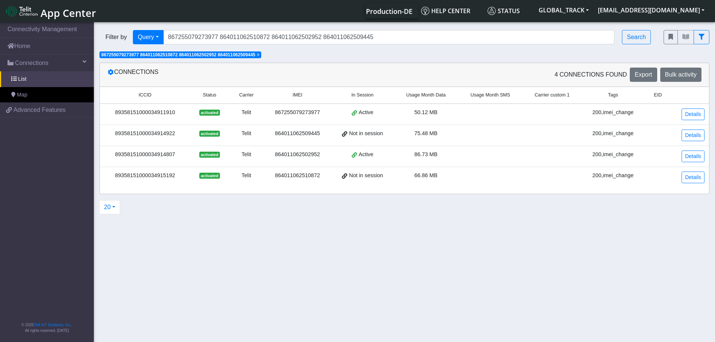
click at [637, 116] on div "200,imei_change" at bounding box center [614, 113] width 54 height 8
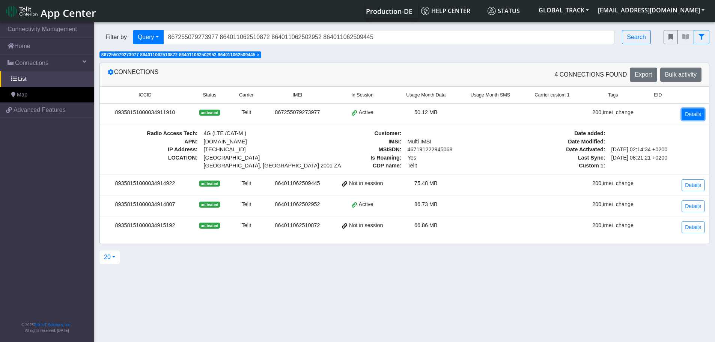
click at [697, 113] on link "Details" at bounding box center [693, 115] width 23 height 12
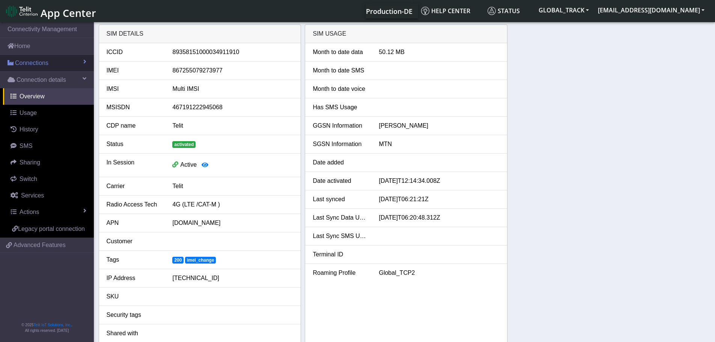
click at [51, 60] on link "Connections" at bounding box center [47, 63] width 94 height 17
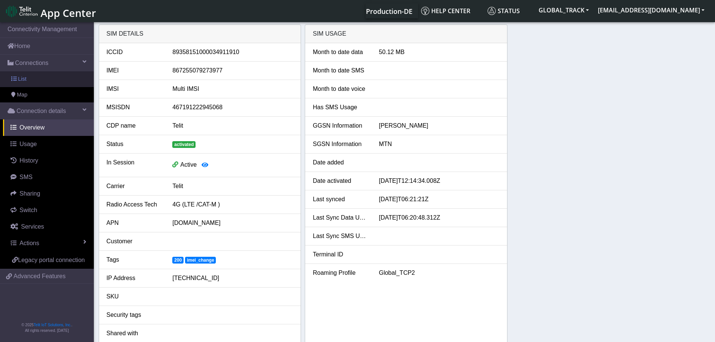
click at [44, 73] on link "List" at bounding box center [47, 79] width 94 height 16
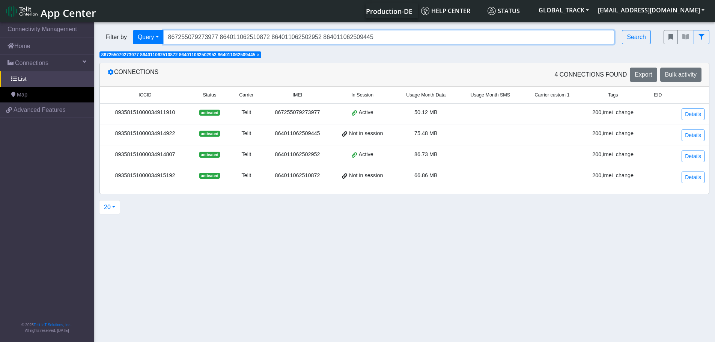
click at [388, 36] on input "867255079273977 864011062510872 864011062502952 864011062509445" at bounding box center [389, 37] width 452 height 14
paste input "867255079277929"
type input "867255079273977 864011062510872 864011062502952 864011062509445 867255079277929"
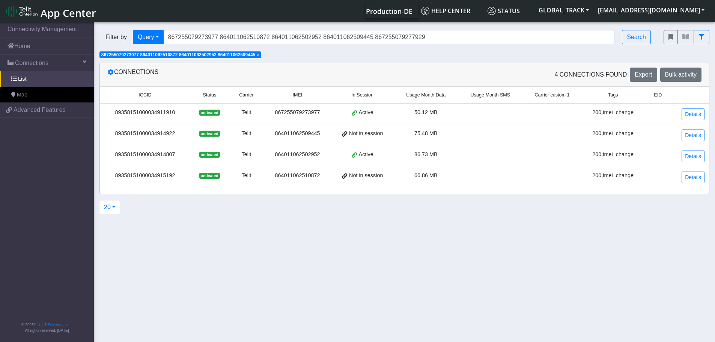
click at [260, 55] on span "×" at bounding box center [258, 54] width 3 height 5
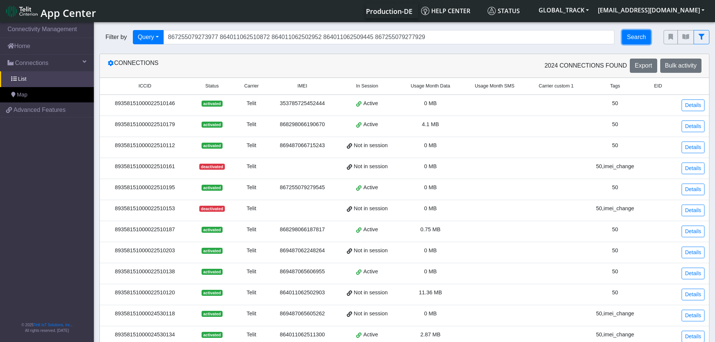
click at [644, 32] on button "Search" at bounding box center [636, 37] width 29 height 14
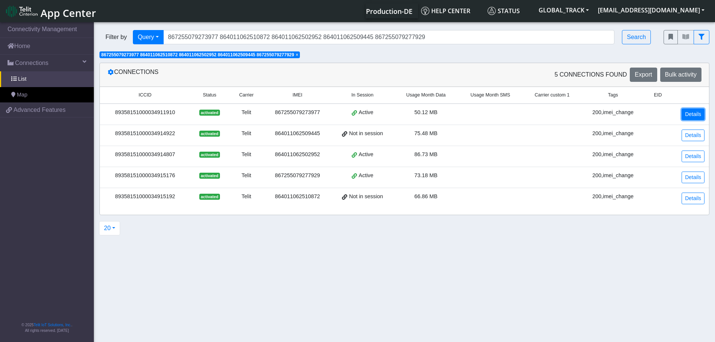
click at [697, 118] on link "Details" at bounding box center [693, 115] width 23 height 12
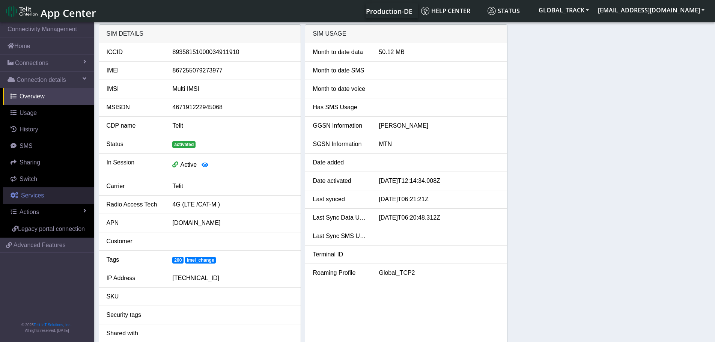
click at [40, 196] on span "Services" at bounding box center [32, 195] width 23 height 6
select select "1: 1"
select select "2: 6"
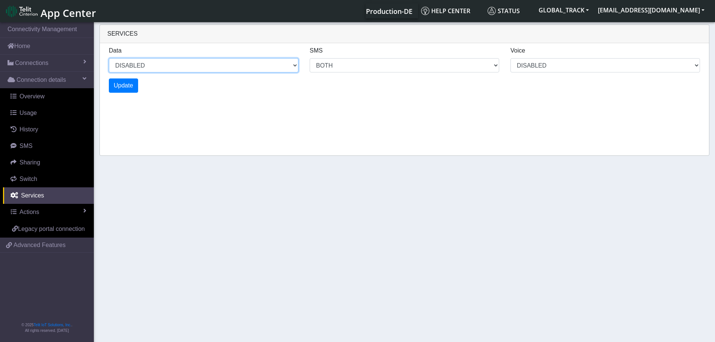
click at [164, 68] on select "ENABLED DISABLED" at bounding box center [204, 65] width 190 height 14
click at [109, 58] on select "ENABLED DISABLED" at bounding box center [204, 65] width 190 height 14
select select "2: 0"
select select "6: 6"
select select "1: 0"
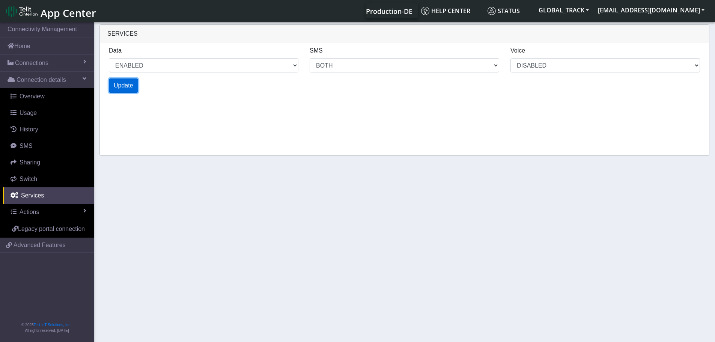
click at [121, 86] on span "Update" at bounding box center [124, 85] width 20 height 6
select select "6: 0"
select select "14: 6"
select select "3: 0"
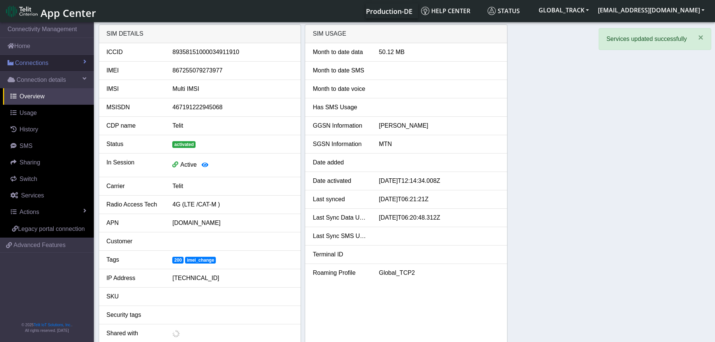
click at [53, 65] on link "Connections" at bounding box center [47, 63] width 94 height 17
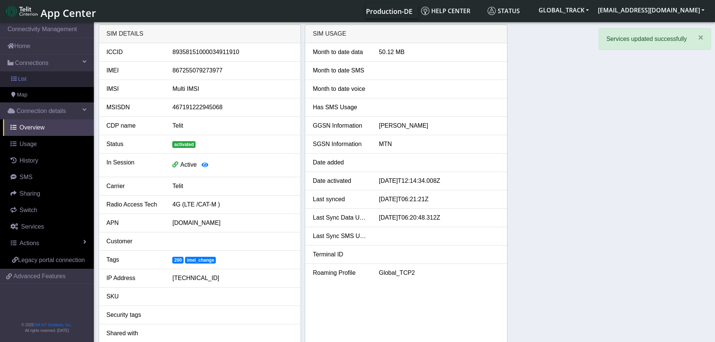
click at [47, 76] on link "List" at bounding box center [47, 79] width 94 height 16
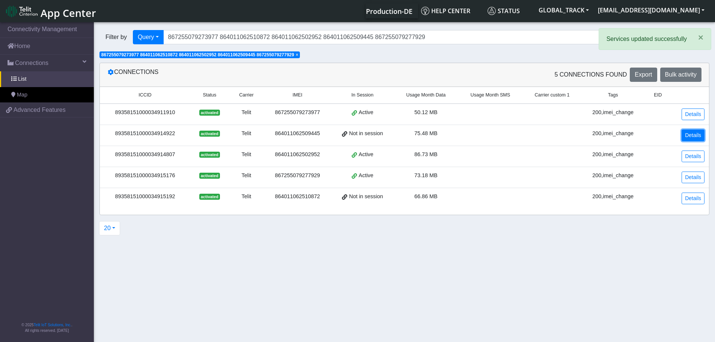
click at [691, 134] on link "Details" at bounding box center [693, 136] width 23 height 12
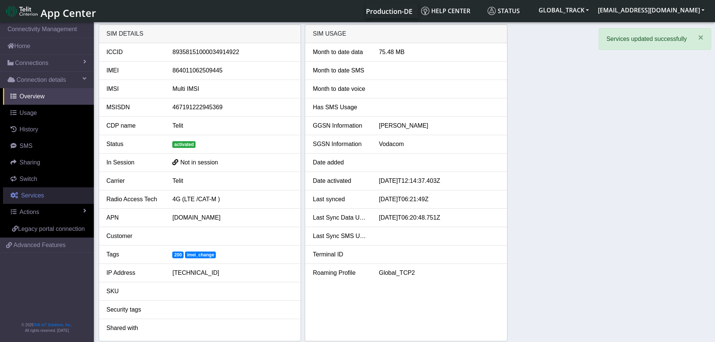
click at [46, 195] on link "Services" at bounding box center [48, 195] width 91 height 17
select select "1: 1"
select select "2: 6"
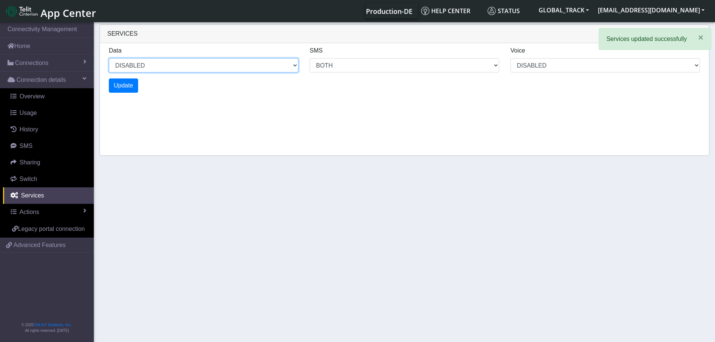
drag, startPoint x: 172, startPoint y: 64, endPoint x: 164, endPoint y: 72, distance: 11.2
click at [172, 64] on select "ENABLED DISABLED" at bounding box center [204, 65] width 190 height 14
click at [109, 58] on select "ENABLED DISABLED" at bounding box center [204, 65] width 190 height 14
select select "2: 0"
select select "6: 6"
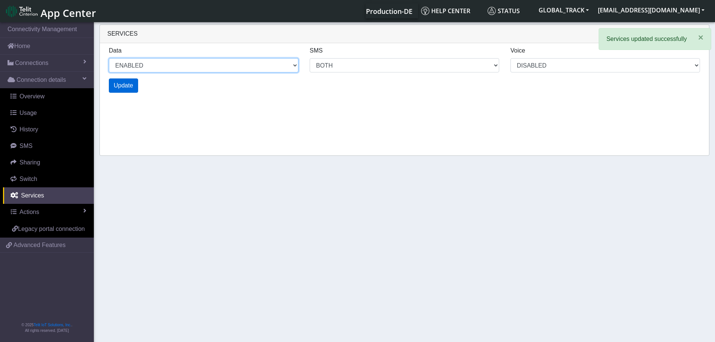
select select "1: 0"
select select "4: 0"
select select "10: 6"
select select "2: 0"
click at [129, 88] on span "Update" at bounding box center [124, 85] width 20 height 6
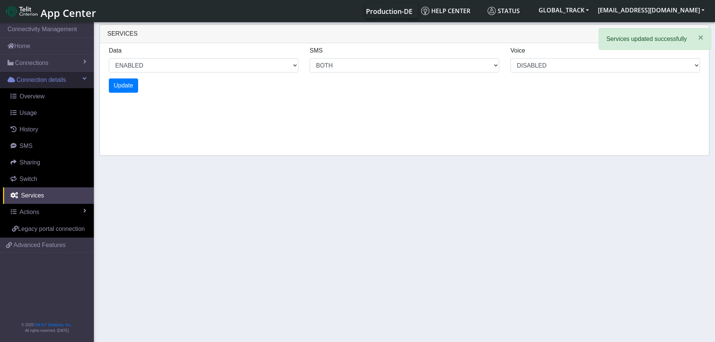
select select "6: 0"
select select "14: 6"
select select "3: 0"
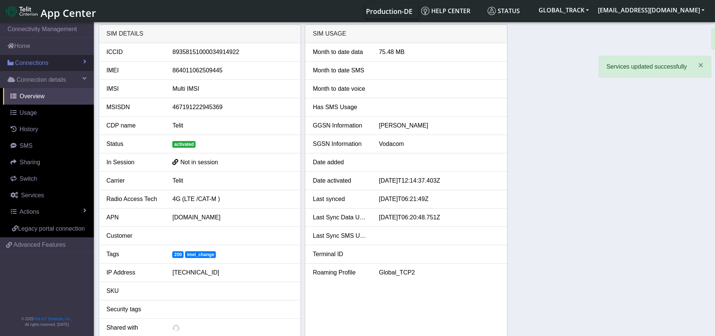
click at [50, 67] on link "Connections" at bounding box center [47, 63] width 94 height 17
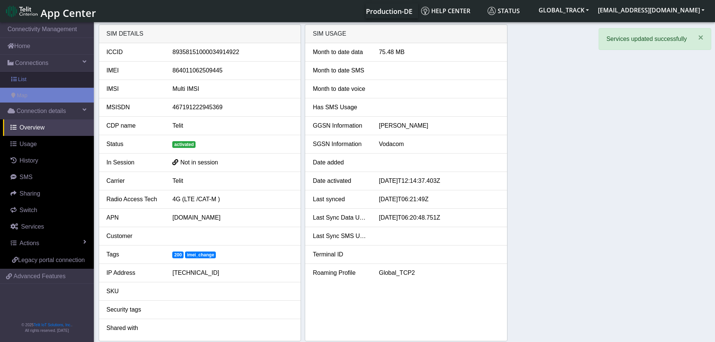
click at [42, 77] on link "List" at bounding box center [47, 80] width 94 height 16
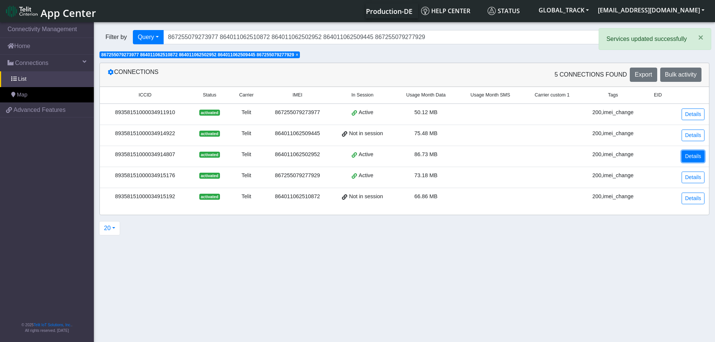
click at [696, 152] on link "Details" at bounding box center [693, 157] width 23 height 12
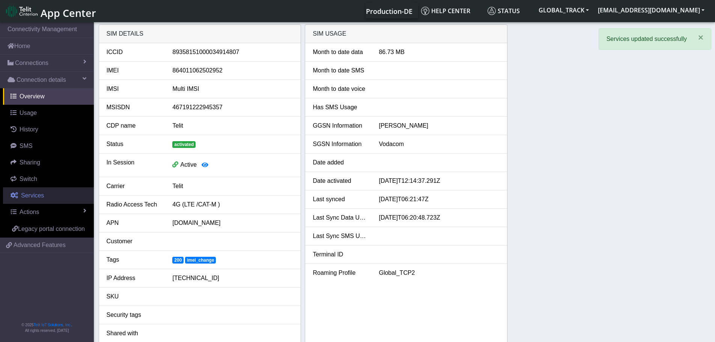
click at [40, 190] on link "Services" at bounding box center [48, 195] width 91 height 17
select select "1: 1"
select select "2: 6"
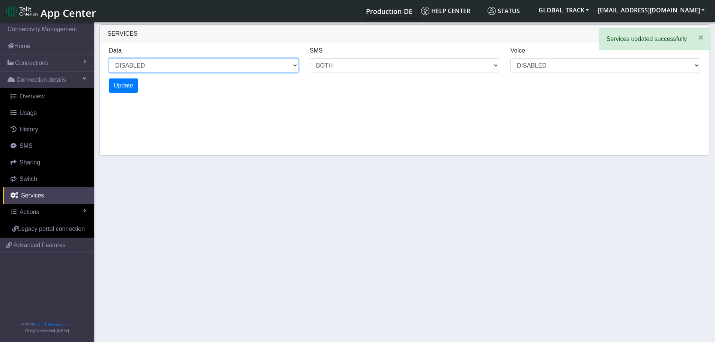
click at [134, 68] on select "ENABLED DISABLED" at bounding box center [204, 65] width 190 height 14
click at [109, 58] on select "ENABLED DISABLED" at bounding box center [204, 65] width 190 height 14
select select "2: 0"
select select "6: 6"
select select "1: 0"
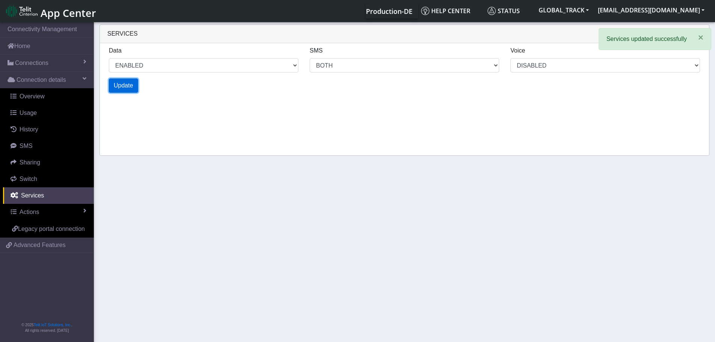
click at [130, 84] on span "Update" at bounding box center [124, 85] width 20 height 6
select select "6: 0"
select select "14: 6"
select select "3: 0"
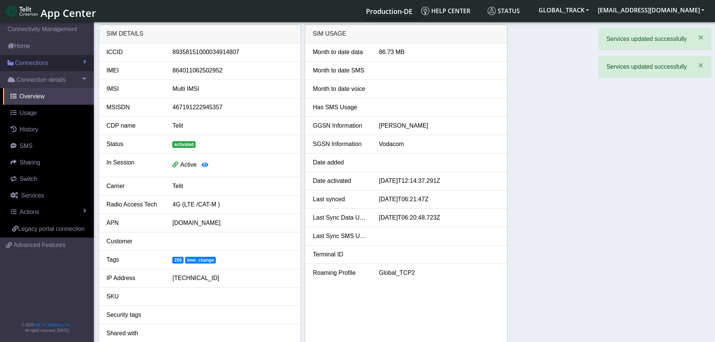
click at [48, 68] on link "Connections" at bounding box center [47, 63] width 94 height 17
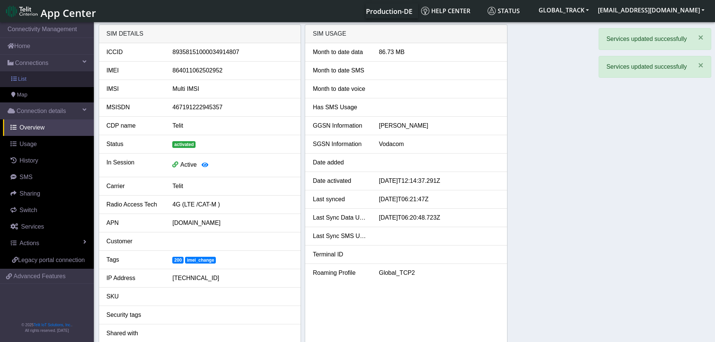
click at [44, 79] on link "List" at bounding box center [47, 79] width 94 height 16
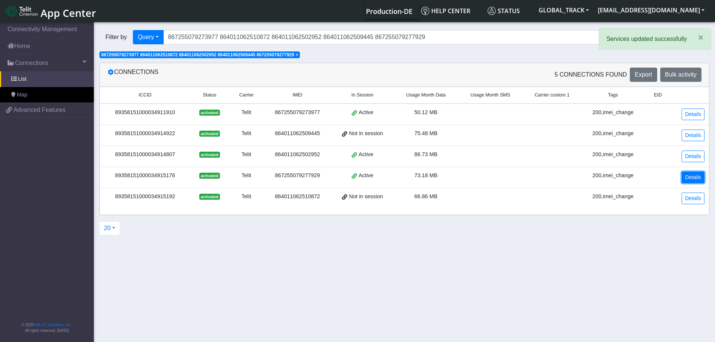
click at [696, 175] on link "Details" at bounding box center [693, 178] width 23 height 12
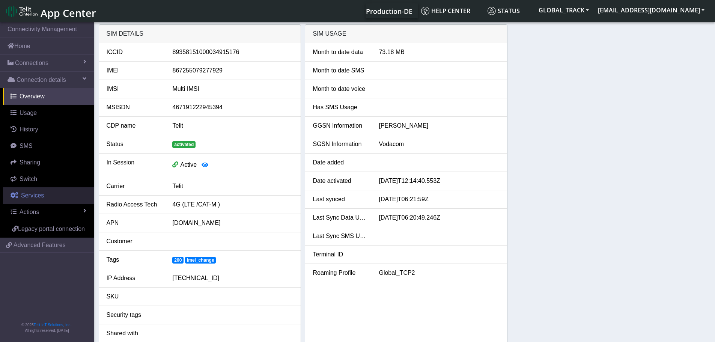
click at [37, 190] on link "Services" at bounding box center [48, 195] width 91 height 17
select select "1: 1"
select select "2: 6"
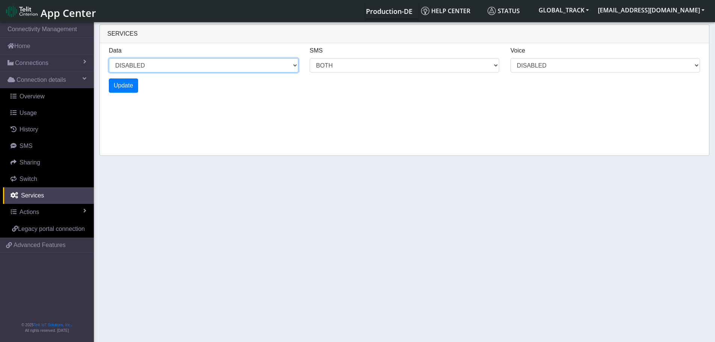
drag, startPoint x: 127, startPoint y: 64, endPoint x: 130, endPoint y: 71, distance: 8.1
click at [127, 64] on select "ENABLED DISABLED" at bounding box center [204, 65] width 190 height 14
click at [109, 58] on select "ENABLED DISABLED" at bounding box center [204, 65] width 190 height 14
select select "2: 0"
select select "6: 6"
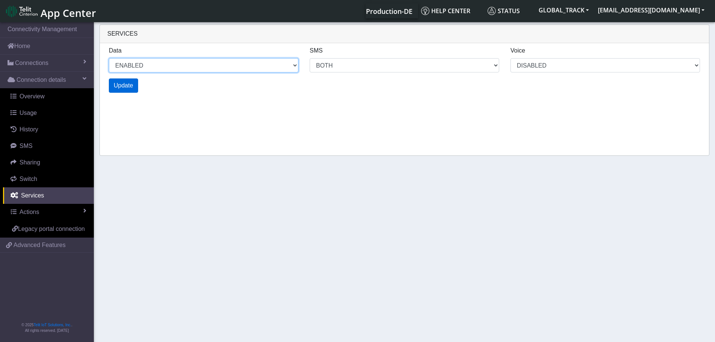
select select "1: 0"
click at [119, 88] on span "Update" at bounding box center [124, 85] width 20 height 6
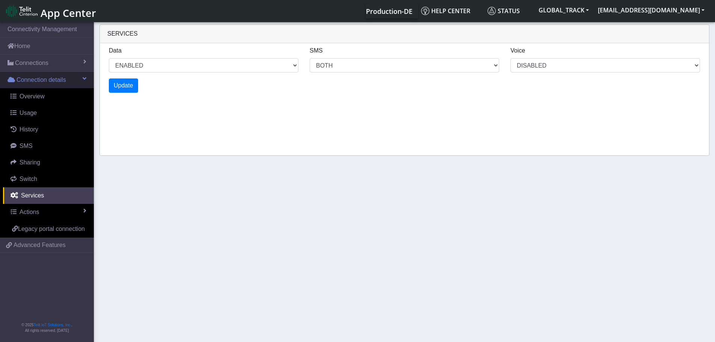
select select "6: 0"
select select "14: 6"
select select "3: 0"
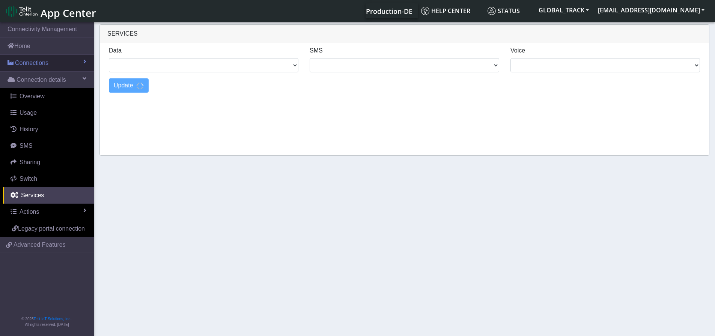
click at [55, 62] on link "Connections" at bounding box center [47, 63] width 94 height 17
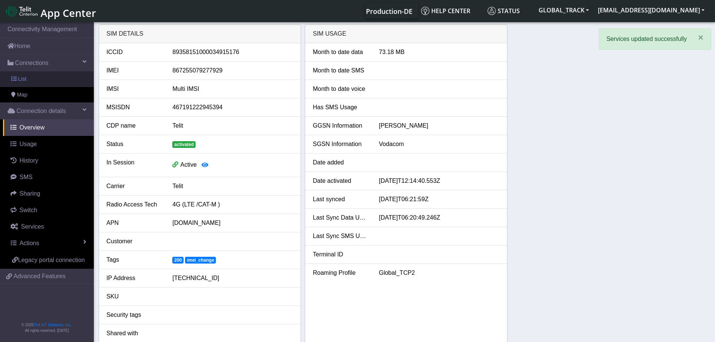
click at [41, 75] on link "List" at bounding box center [47, 79] width 94 height 16
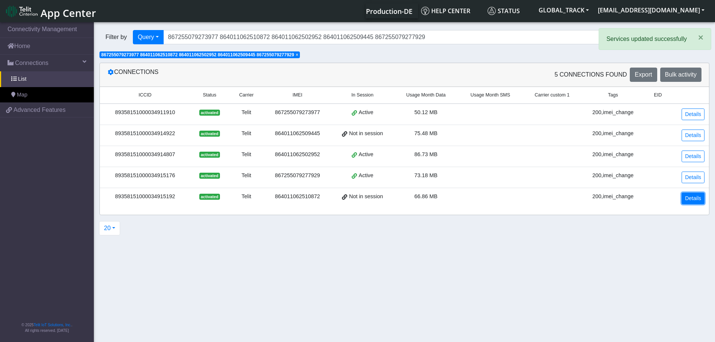
click at [698, 196] on link "Details" at bounding box center [693, 199] width 23 height 12
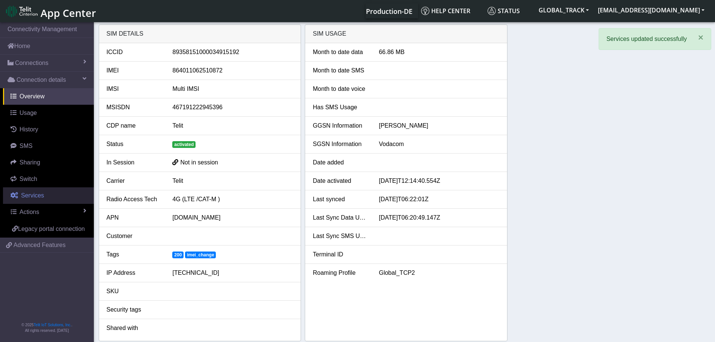
click at [50, 197] on link "Services" at bounding box center [48, 195] width 91 height 17
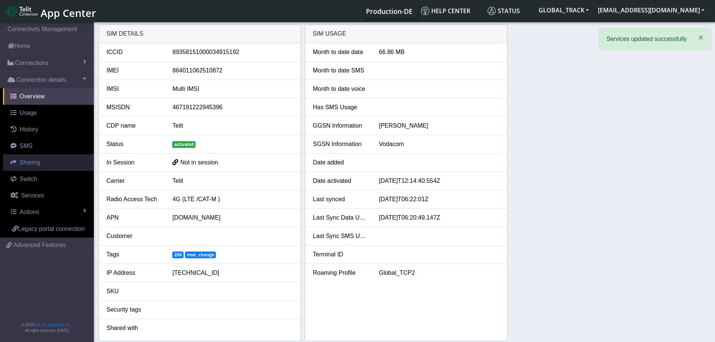
select select "1: 1"
select select "2: 6"
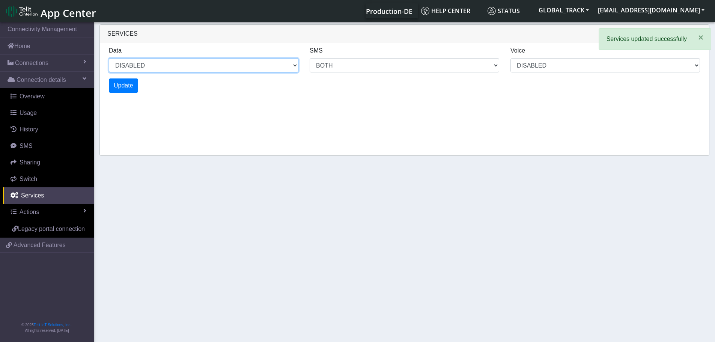
drag, startPoint x: 140, startPoint y: 62, endPoint x: 136, endPoint y: 72, distance: 10.8
click at [140, 62] on select "ENABLED DISABLED" at bounding box center [204, 65] width 190 height 14
click at [109, 58] on select "ENABLED DISABLED" at bounding box center [204, 65] width 190 height 14
select select "2: 0"
select select "6: 6"
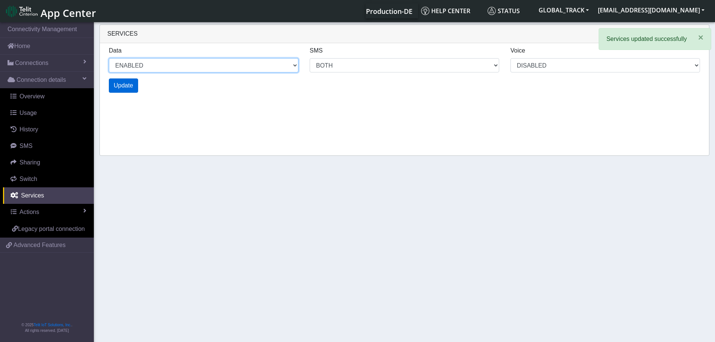
select select "1: 0"
select select "4: 0"
select select "10: 6"
select select "2: 0"
click at [133, 86] on span "Update" at bounding box center [124, 85] width 20 height 6
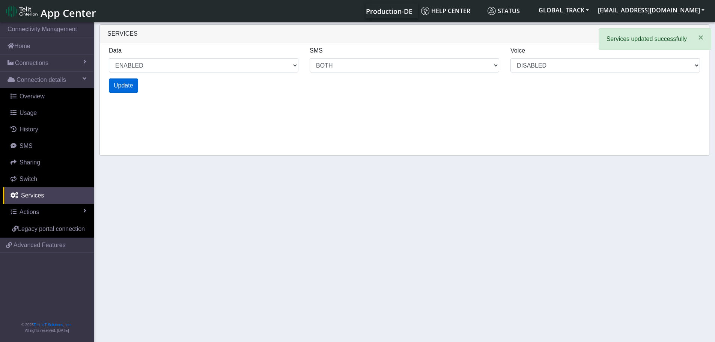
select select "6: 0"
select select "14: 6"
select select "3: 0"
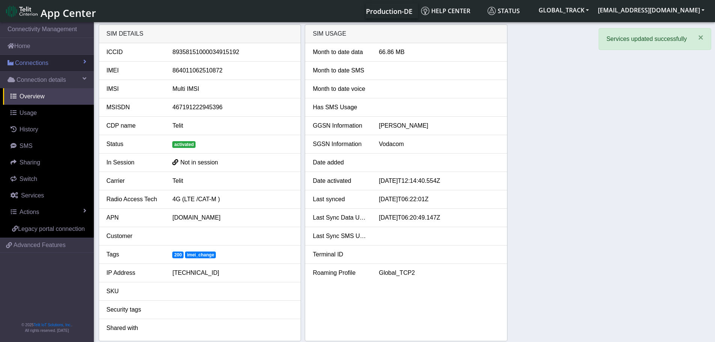
click at [51, 61] on link "Connections" at bounding box center [47, 63] width 94 height 17
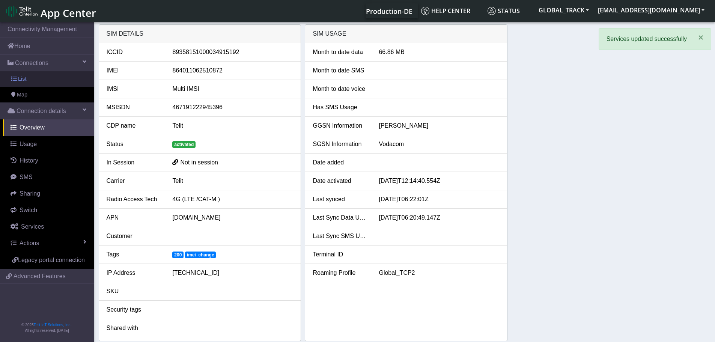
click at [46, 74] on link "List" at bounding box center [47, 79] width 94 height 16
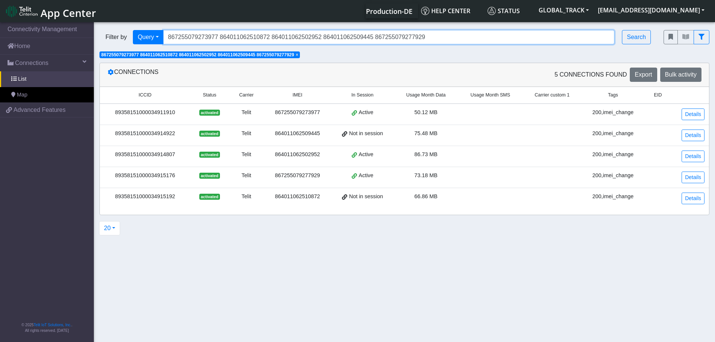
drag, startPoint x: 423, startPoint y: 38, endPoint x: 166, endPoint y: 39, distance: 257.3
click at [166, 39] on input "867255079273977 864011062510872 864011062502952 864011062509445 867255079277929" at bounding box center [389, 37] width 452 height 14
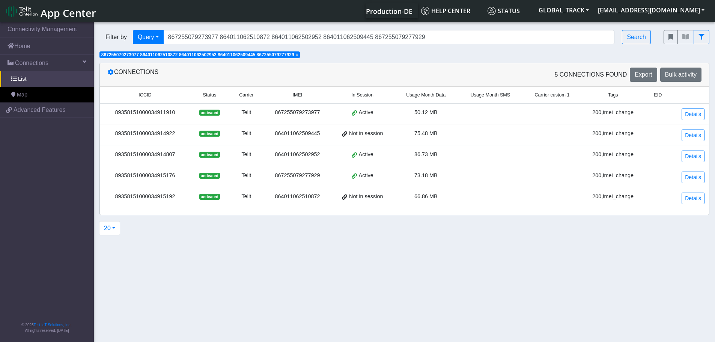
drag, startPoint x: 305, startPoint y: 26, endPoint x: 349, endPoint y: 34, distance: 44.7
click at [306, 26] on div "Filter by Query Query In Session Not connected Tags Country Operator 8672550792…" at bounding box center [376, 37] width 564 height 26
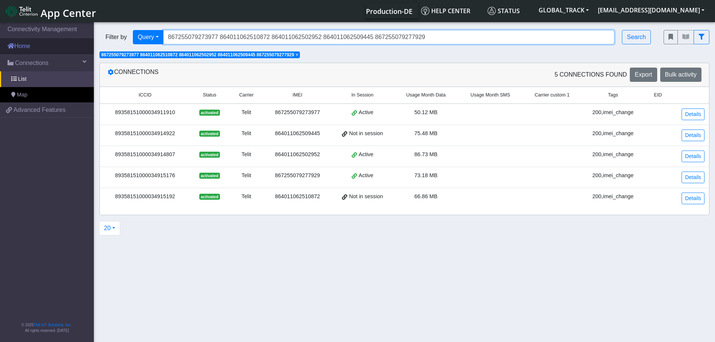
drag, startPoint x: 428, startPoint y: 36, endPoint x: 88, endPoint y: 39, distance: 340.6
click at [88, 39] on section "Connectivity Management Home Connections List Map a2b5866ee0ba734c7c7c71337ae35…" at bounding box center [357, 183] width 715 height 324
paste input "64158"
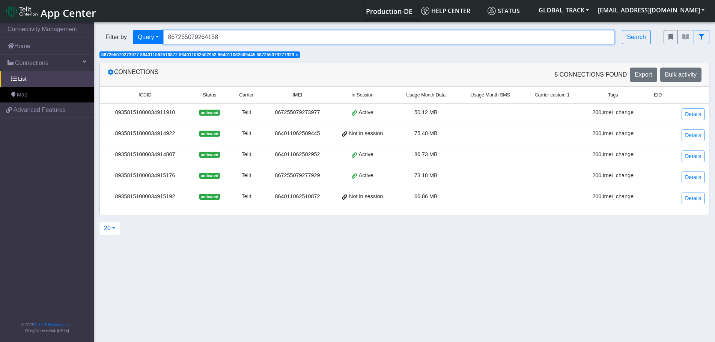
type input "867255079264158"
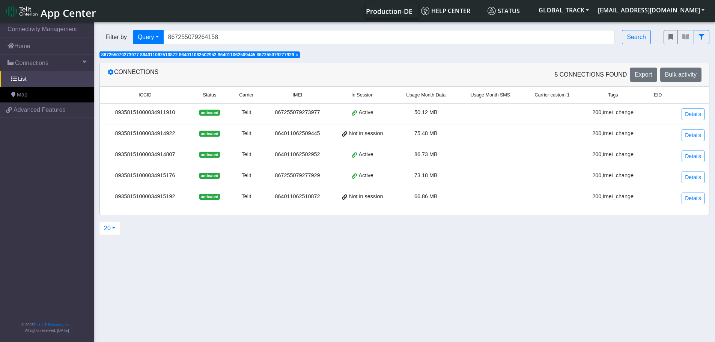
click at [299, 55] on span "×" at bounding box center [297, 54] width 3 height 5
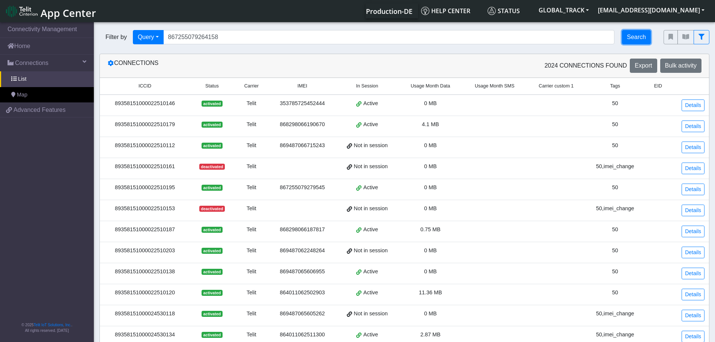
click at [639, 37] on button "Search" at bounding box center [636, 37] width 29 height 14
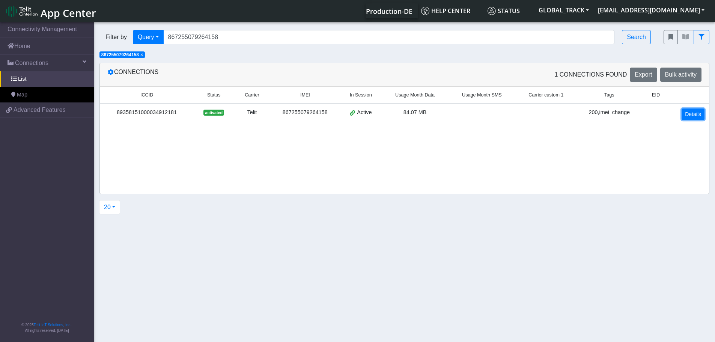
click at [687, 118] on link "Details" at bounding box center [693, 115] width 23 height 12
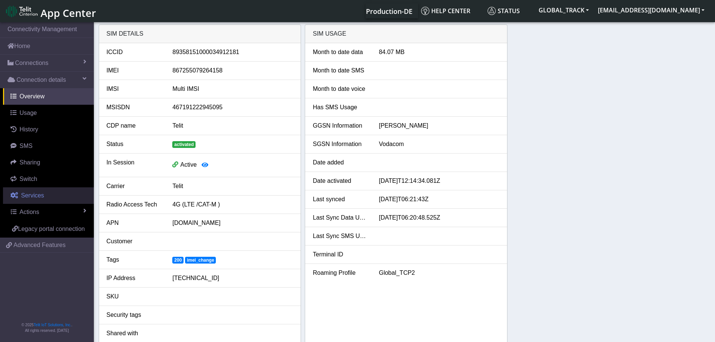
click at [57, 196] on link "Services" at bounding box center [48, 195] width 91 height 17
select select "1: 1"
select select "2: 6"
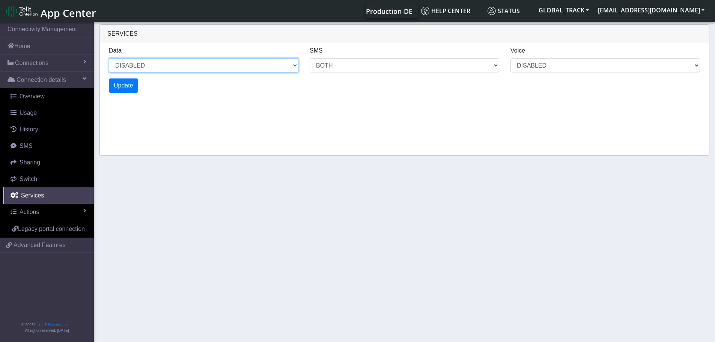
click at [138, 65] on select "ENABLED DISABLED" at bounding box center [204, 65] width 190 height 14
click at [109, 58] on select "ENABLED DISABLED" at bounding box center [204, 65] width 190 height 14
select select "2: 0"
select select "6: 6"
select select "1: 0"
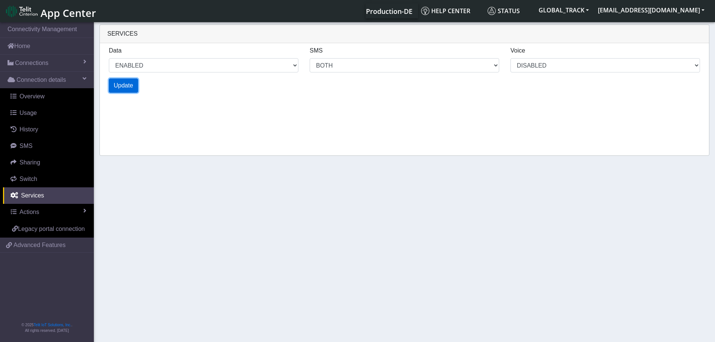
click at [126, 87] on span "Update" at bounding box center [124, 85] width 20 height 6
select select "6: 0"
select select "14: 6"
select select "3: 0"
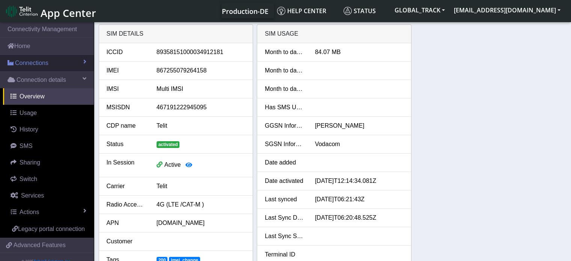
click at [51, 61] on link "Connections" at bounding box center [47, 63] width 94 height 17
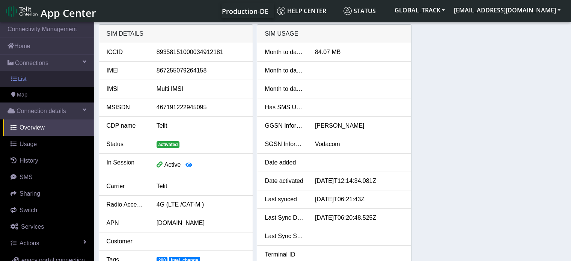
click at [50, 75] on link "List" at bounding box center [47, 79] width 94 height 16
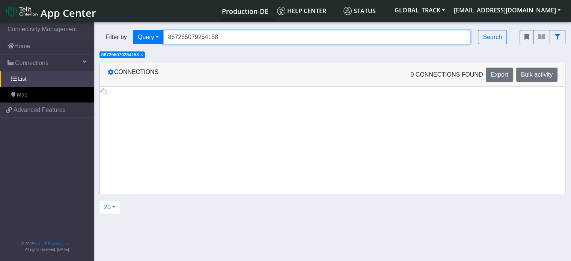
drag, startPoint x: 231, startPoint y: 37, endPoint x: 116, endPoint y: 38, distance: 114.9
click at [109, 38] on div "Filter by Query Query In Session Not connected Tags Country Operator 8672550792…" at bounding box center [304, 37] width 409 height 14
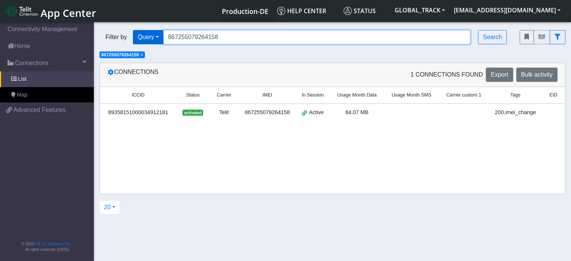
paste input "73977"
type input "867255079273977"
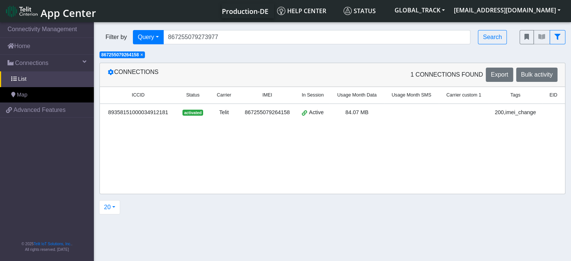
click at [143, 56] on span "×" at bounding box center [141, 54] width 3 height 5
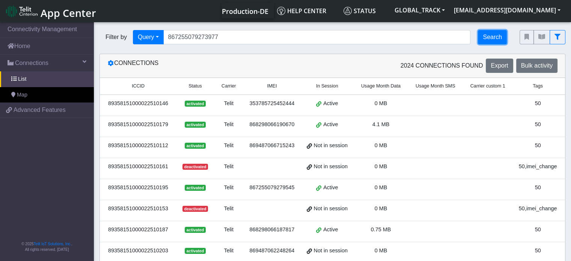
click at [482, 35] on button "Search" at bounding box center [492, 37] width 29 height 14
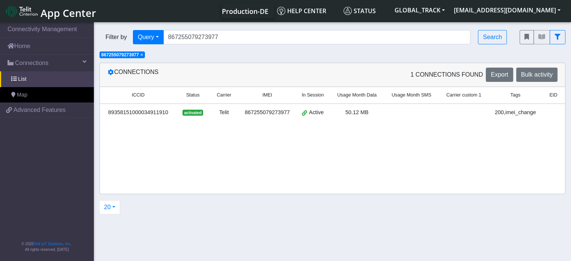
drag, startPoint x: 415, startPoint y: 137, endPoint x: 485, endPoint y: 135, distance: 69.9
click at [518, 137] on div "ICCID Status Carrier IMEI In Session Usage Month Data Usage Month SMS Carrier c…" at bounding box center [332, 140] width 465 height 107
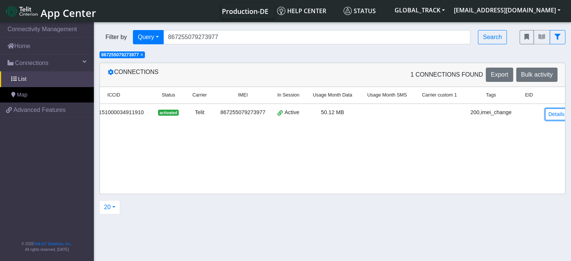
drag, startPoint x: 542, startPoint y: 113, endPoint x: 519, endPoint y: 113, distance: 23.3
click at [545, 112] on link "Details" at bounding box center [556, 115] width 23 height 12
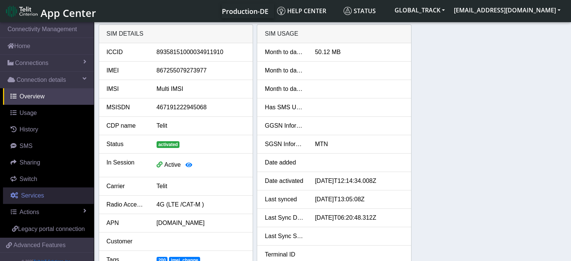
click at [38, 193] on span "Services" at bounding box center [32, 195] width 23 height 6
select select "2: 6"
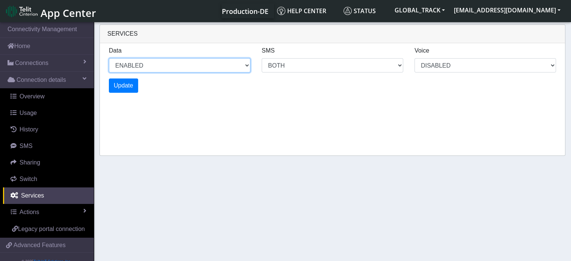
click at [161, 65] on select "ENABLED DISABLED" at bounding box center [180, 65] width 142 height 14
click at [109, 58] on select "ENABLED DISABLED" at bounding box center [180, 65] width 142 height 14
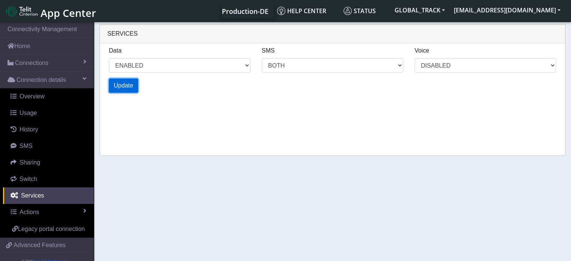
click at [130, 84] on span "Update" at bounding box center [124, 85] width 20 height 6
select select "4: 0"
select select "10: 6"
select select "2: 0"
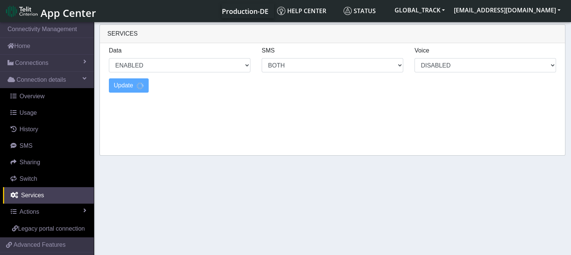
select select "6: 0"
select select "14: 6"
select select "3: 0"
